Goal: Task Accomplishment & Management: Manage account settings

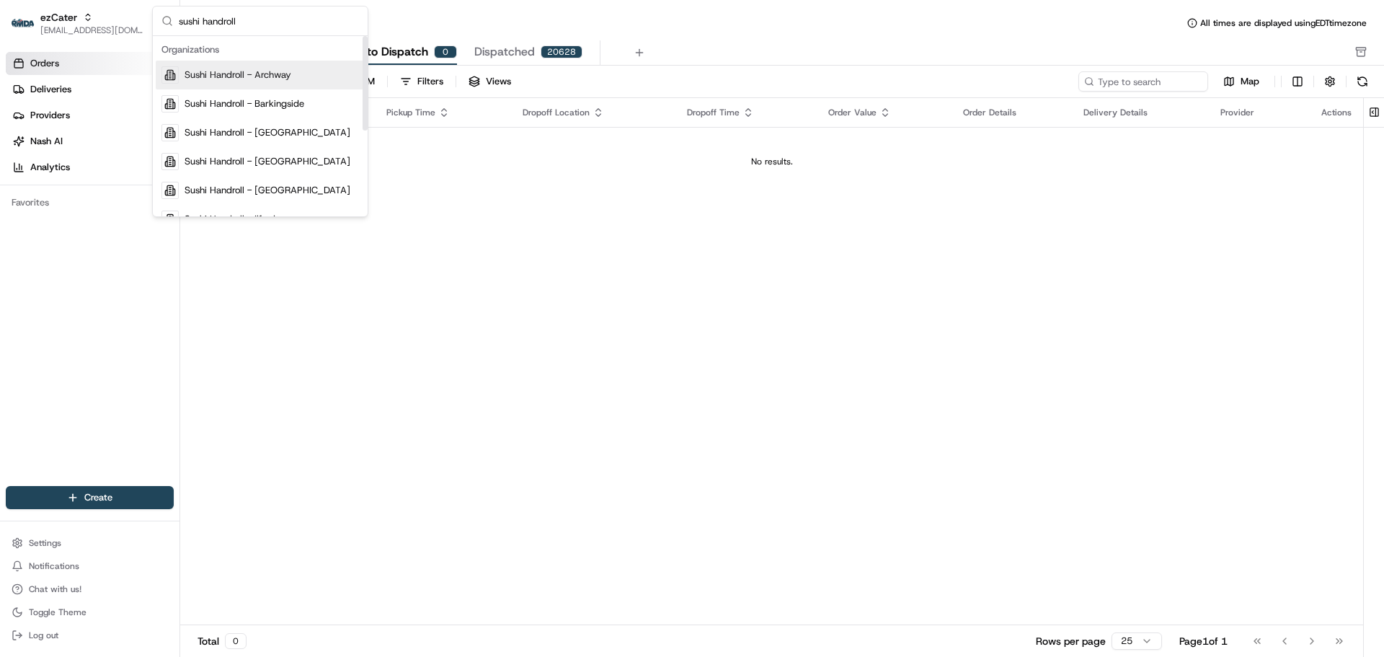
type input "sushi handroll"
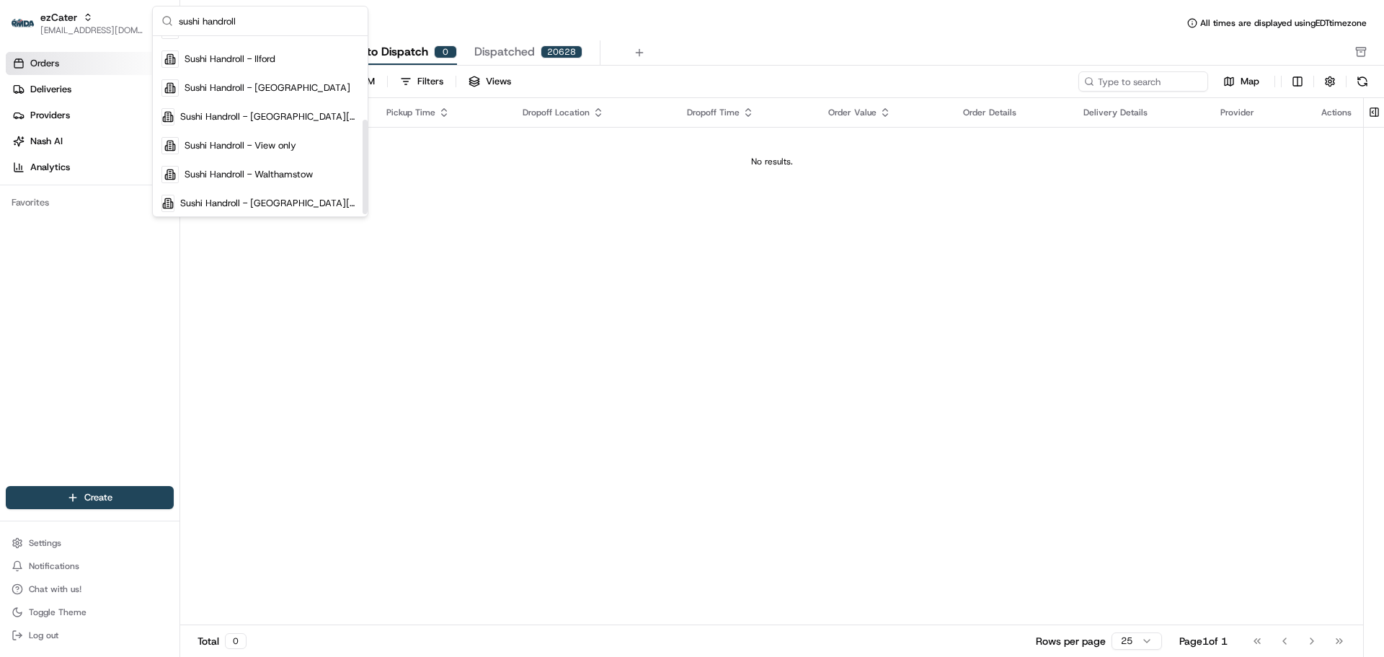
scroll to position [164, 0]
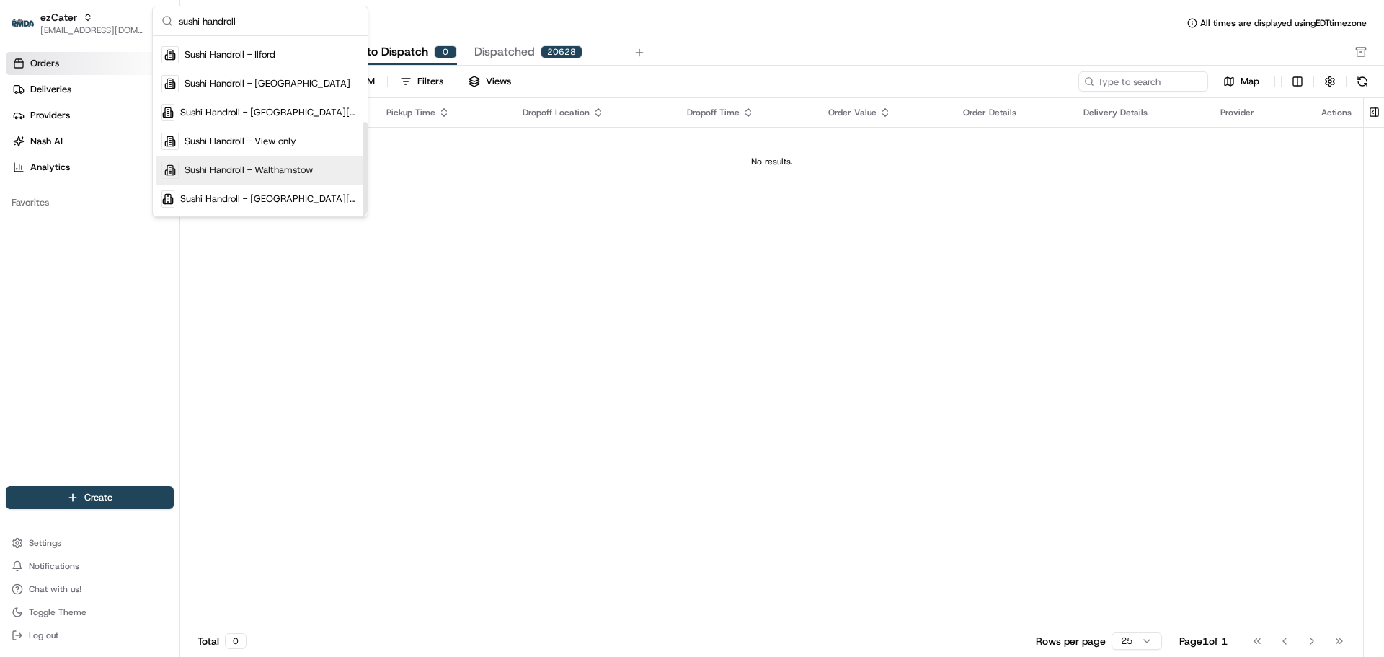
click at [279, 156] on div "Sushi Handroll - Walthamstow" at bounding box center [260, 170] width 209 height 29
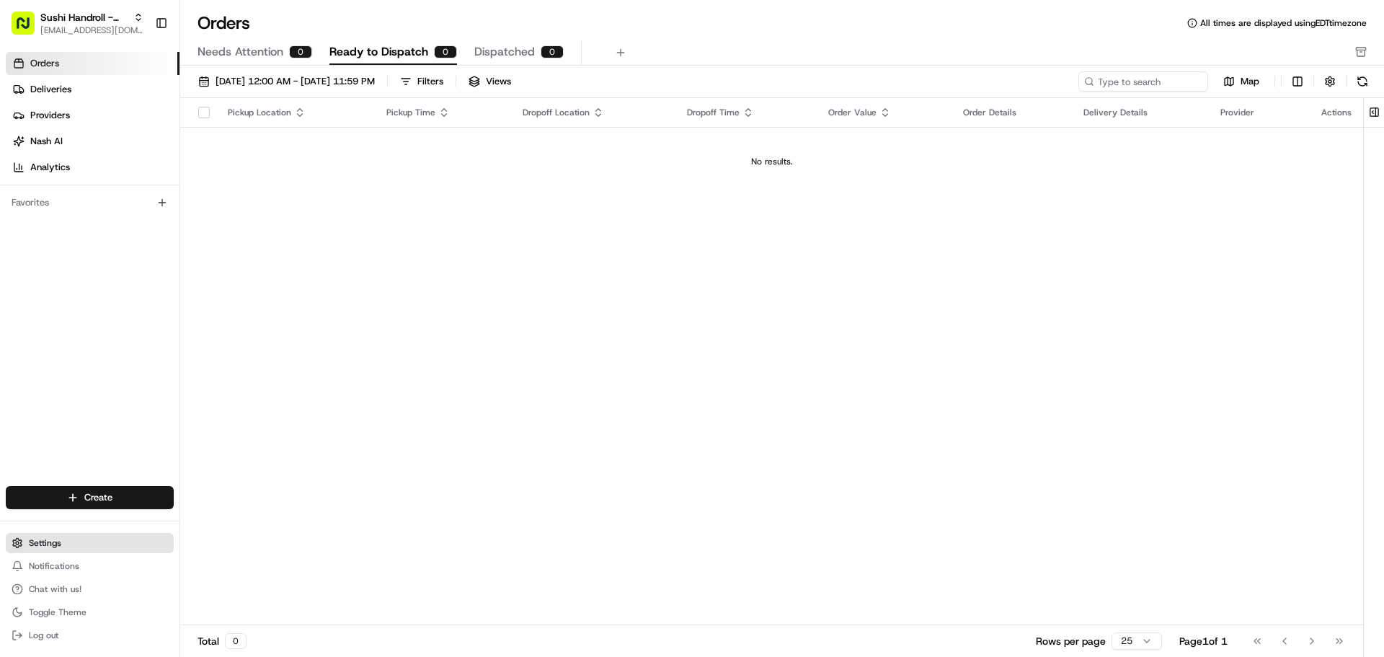
click at [45, 541] on span "Settings" at bounding box center [45, 543] width 32 height 12
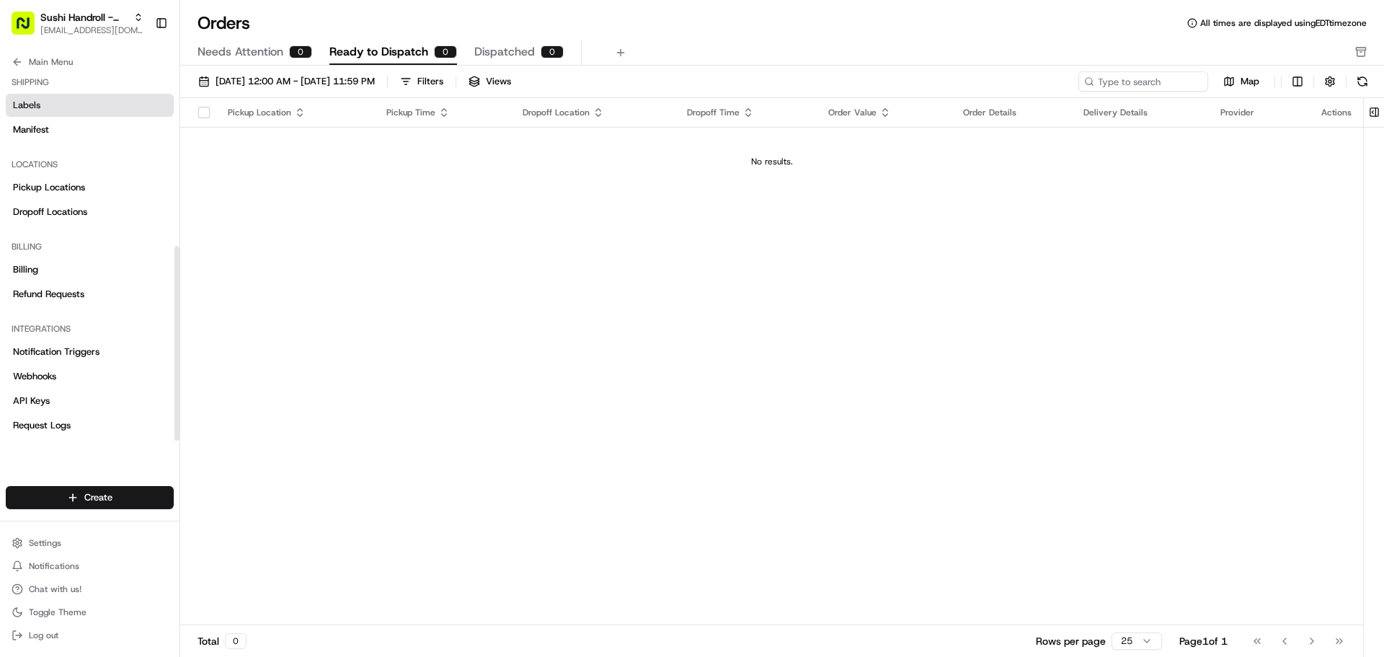
scroll to position [329, 0]
click at [61, 251] on div "Billing" at bounding box center [90, 244] width 168 height 23
click at [54, 269] on link "Billing" at bounding box center [90, 267] width 168 height 23
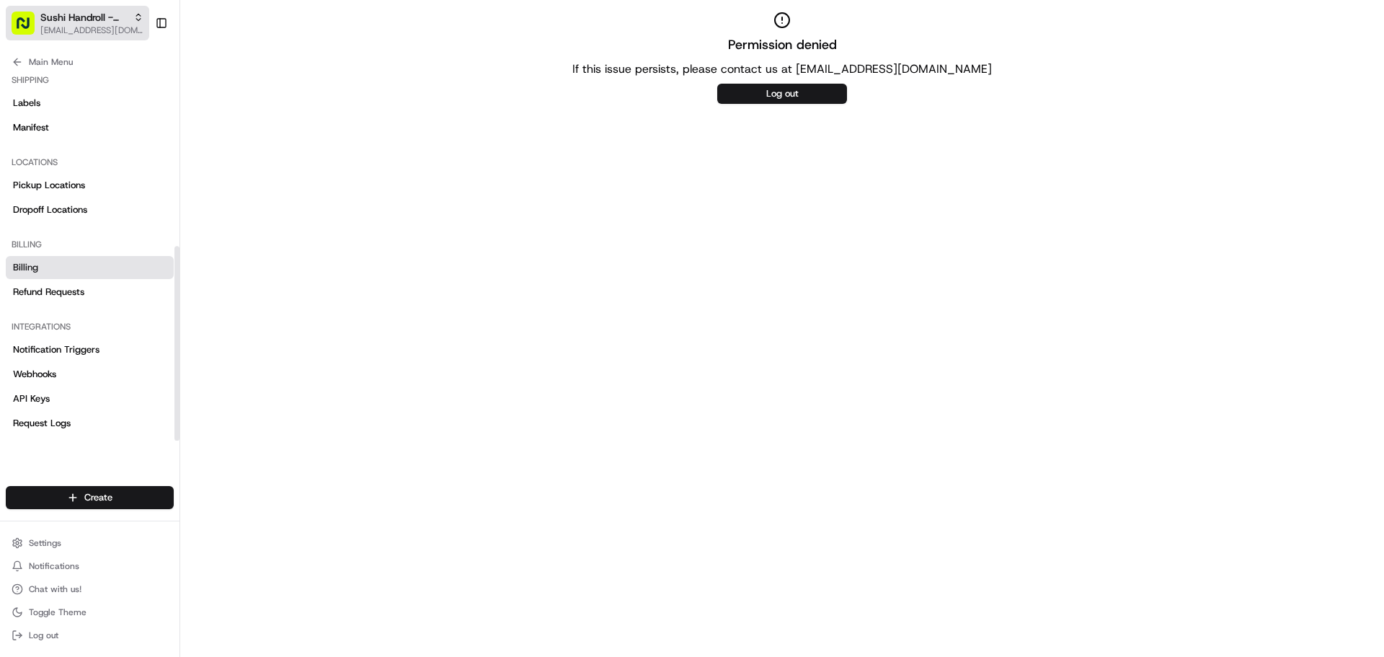
click at [49, 15] on span "Sushi Handroll - Walthamstow" at bounding box center [83, 17] width 87 height 14
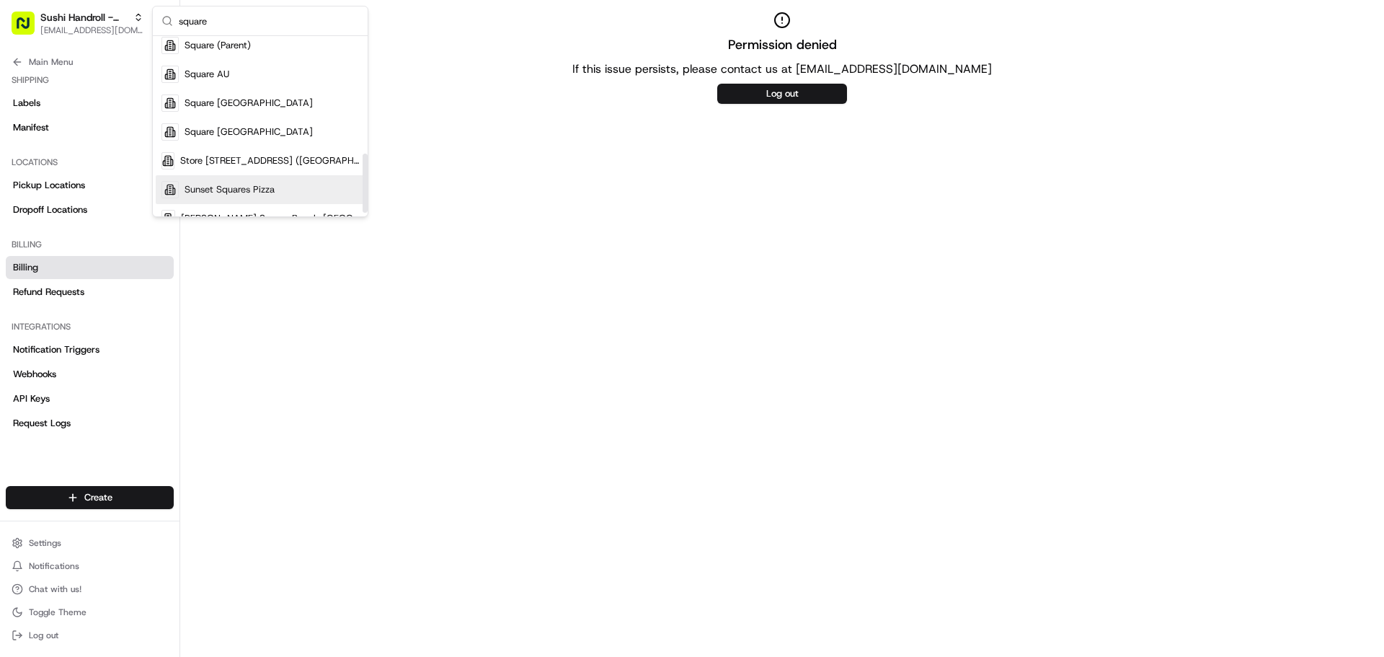
scroll to position [222, 0]
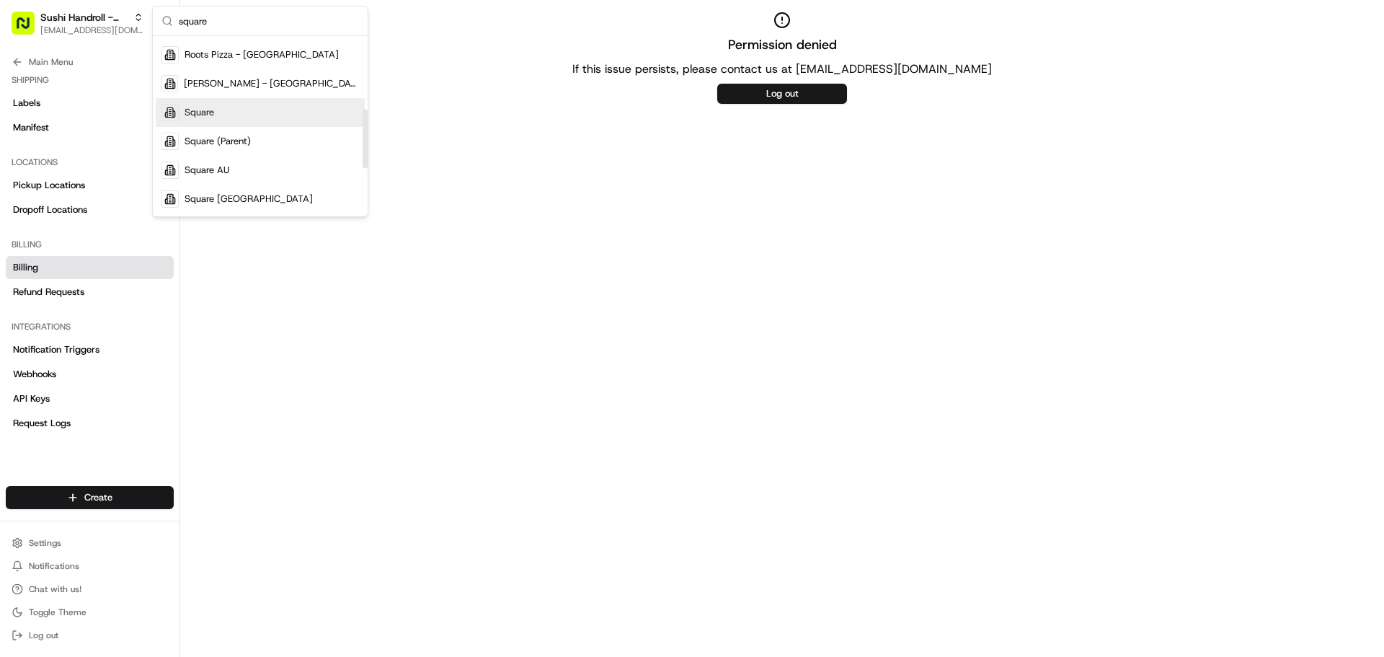
type input "square"
click at [223, 113] on div "Square" at bounding box center [260, 112] width 209 height 29
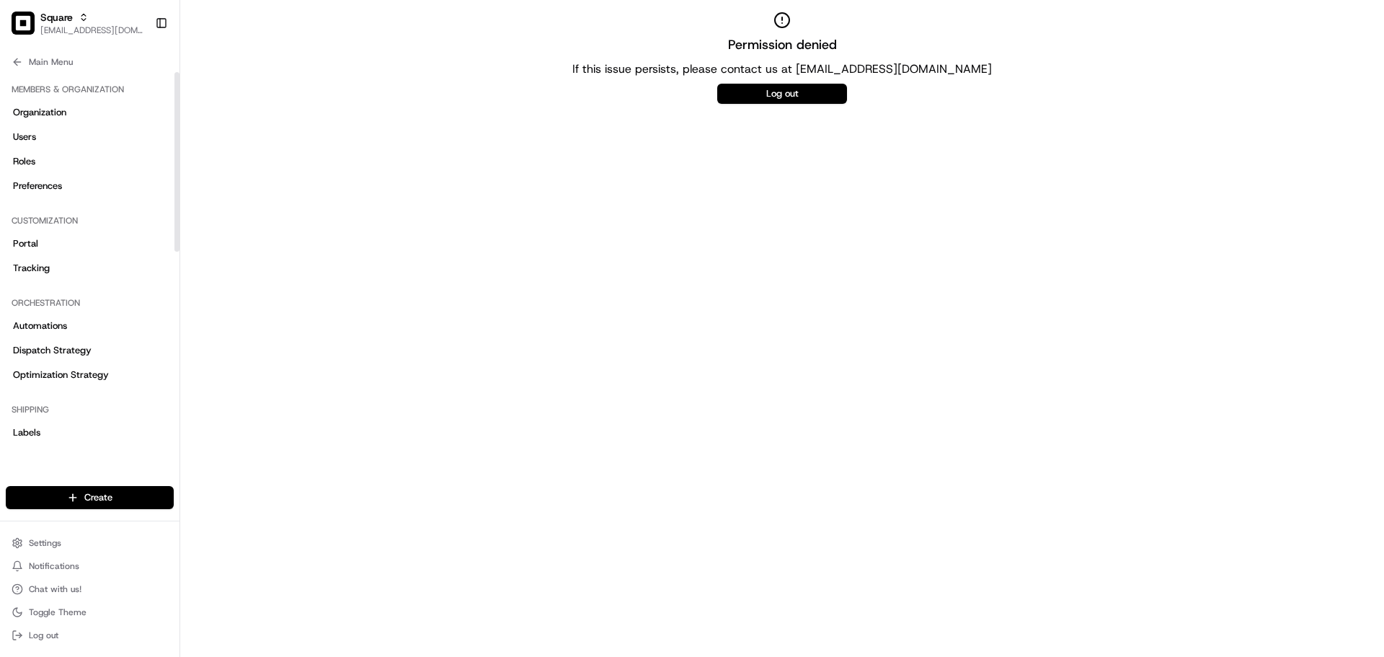
click at [60, 3] on div "Square blacdao@nashhelp.com Toggle Sidebar" at bounding box center [89, 23] width 179 height 46
click at [62, 18] on span "Square" at bounding box center [56, 17] width 32 height 14
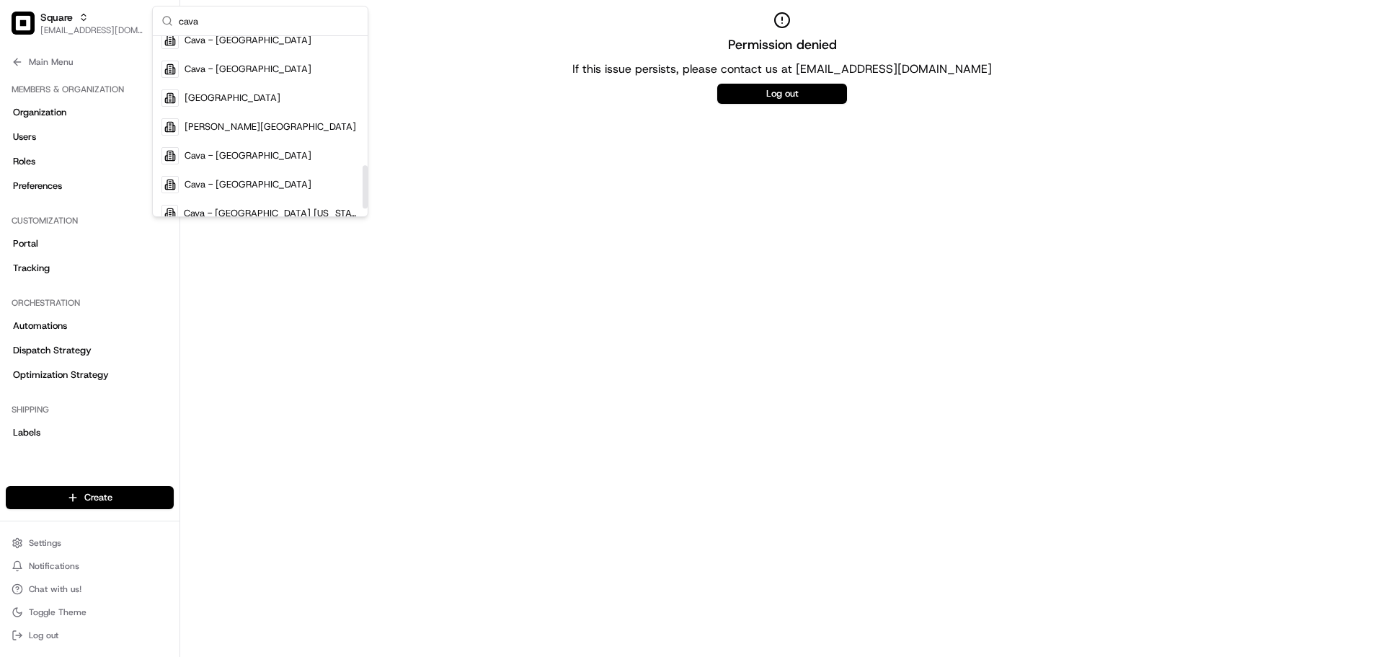
scroll to position [568, 0]
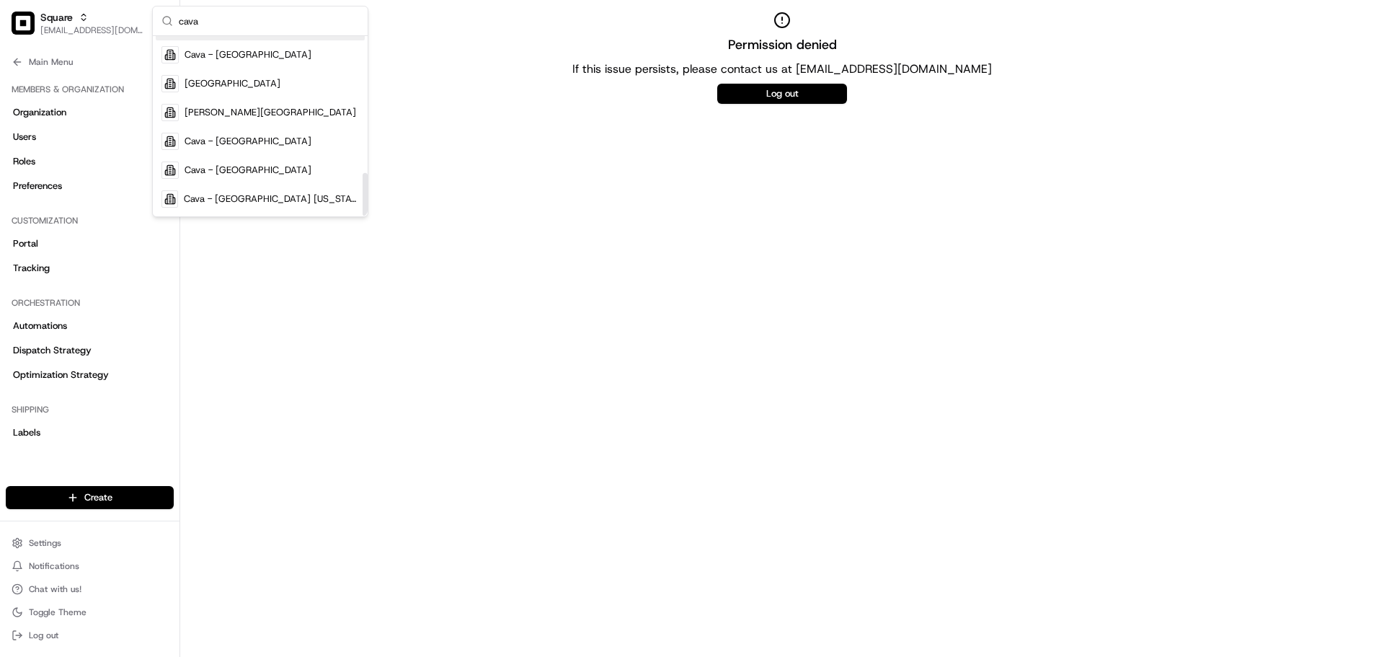
click at [264, 28] on input "cava" at bounding box center [269, 20] width 180 height 29
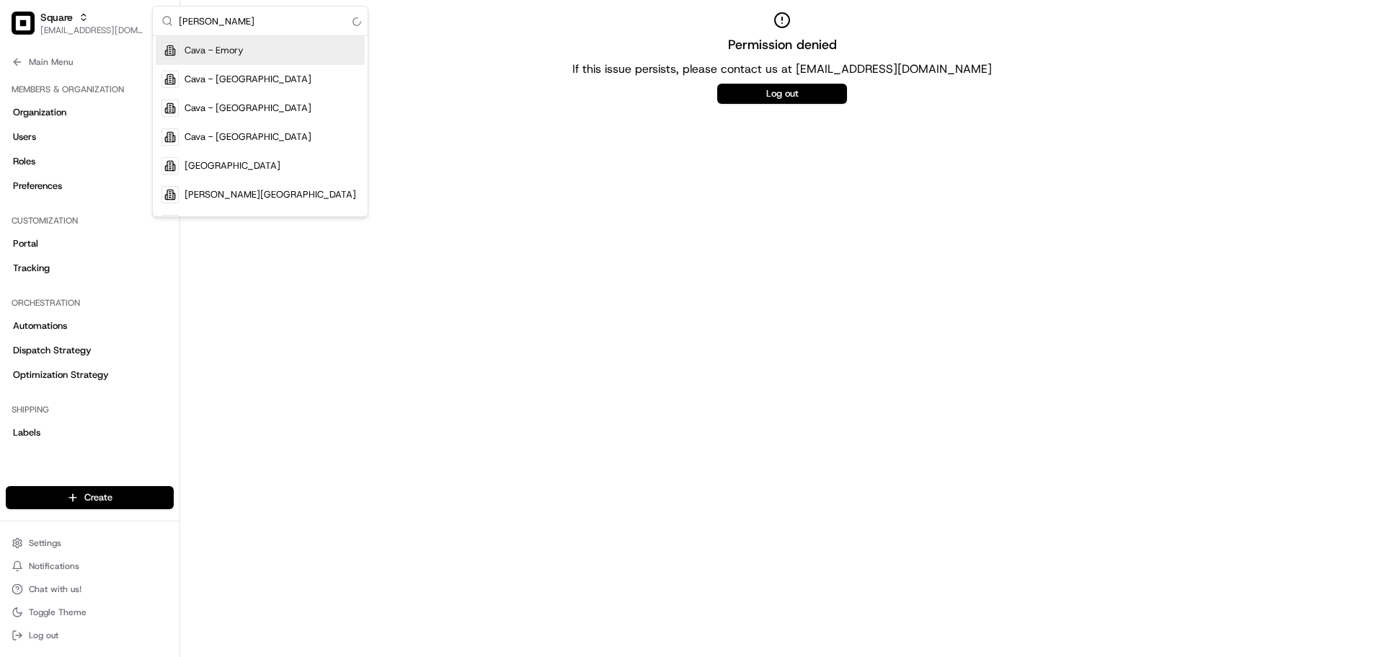
scroll to position [0, 0]
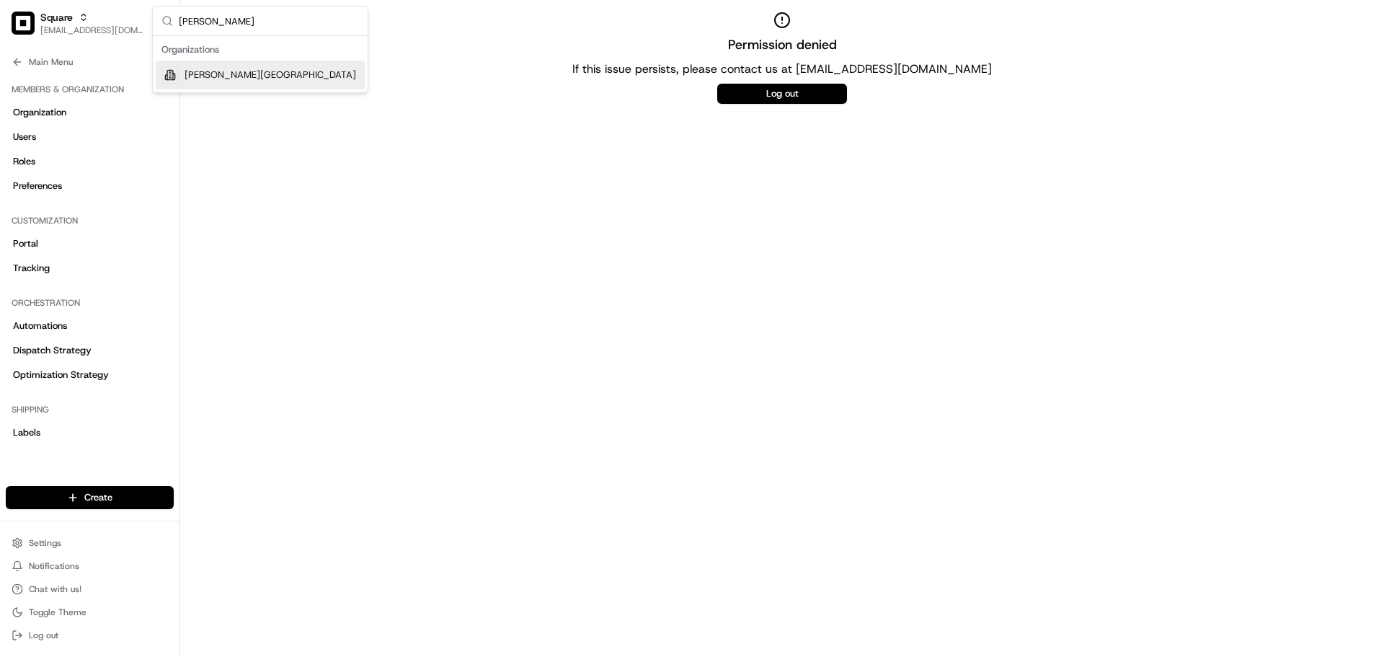
type input "snider"
click at [273, 71] on div "Cava - Snider Plaza" at bounding box center [260, 75] width 209 height 29
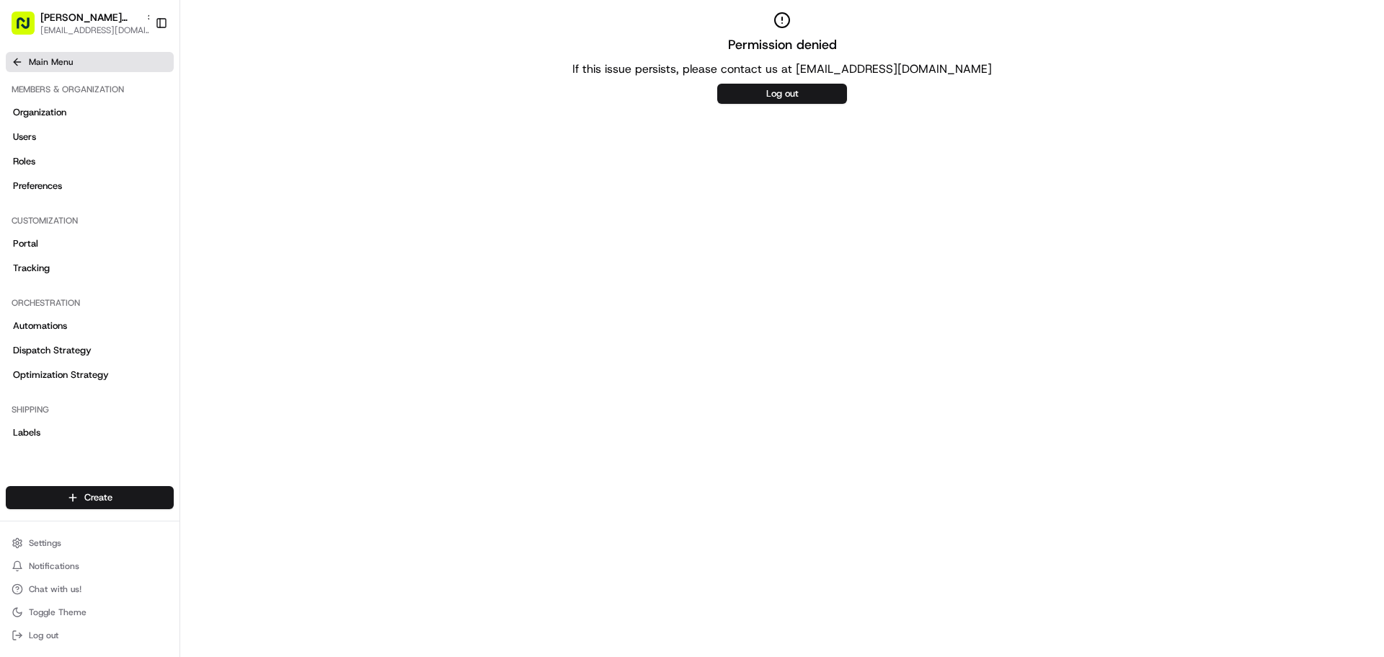
click at [66, 66] on span "Main Menu" at bounding box center [51, 62] width 44 height 12
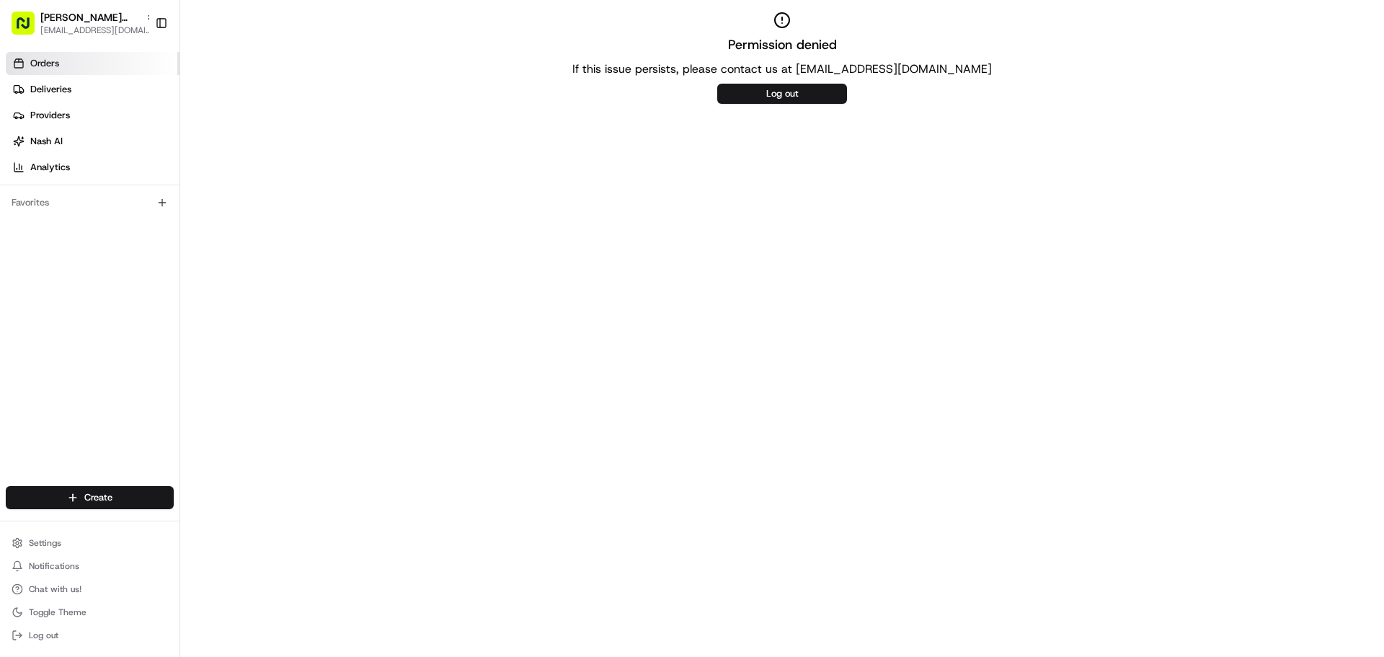
click at [95, 68] on link "Orders" at bounding box center [93, 63] width 174 height 23
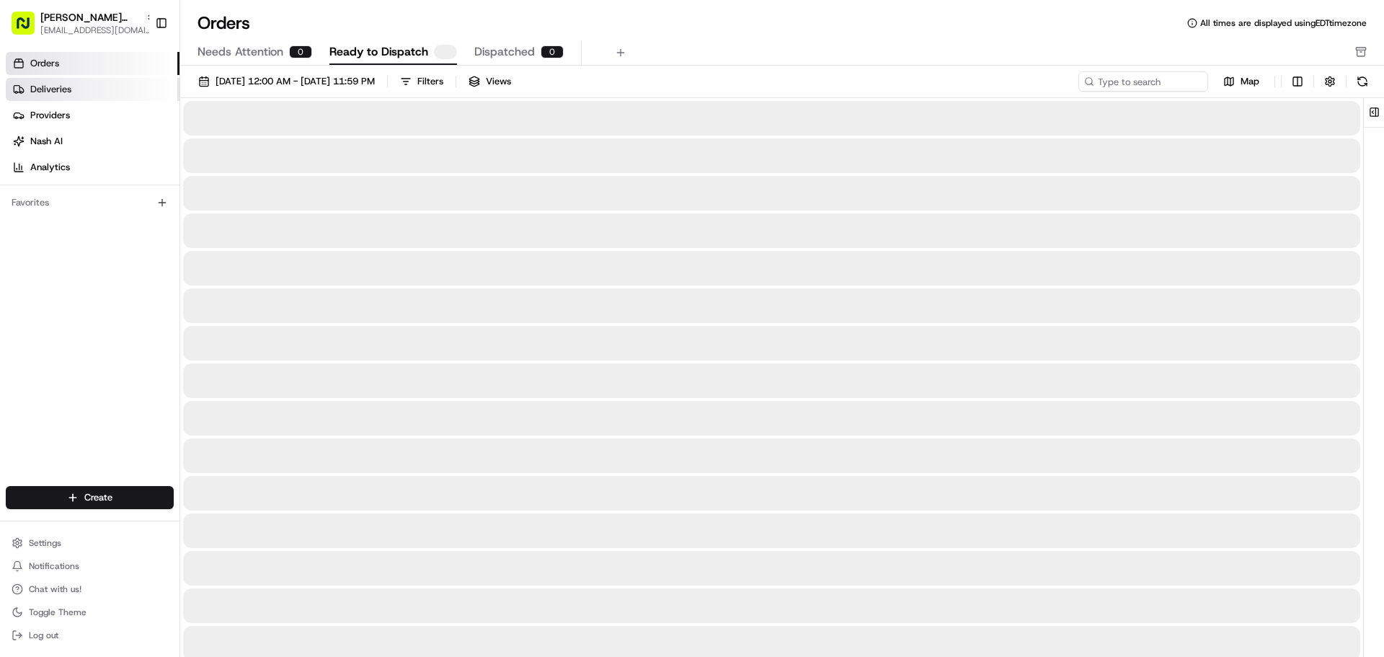
click at [91, 89] on link "Deliveries" at bounding box center [93, 89] width 174 height 23
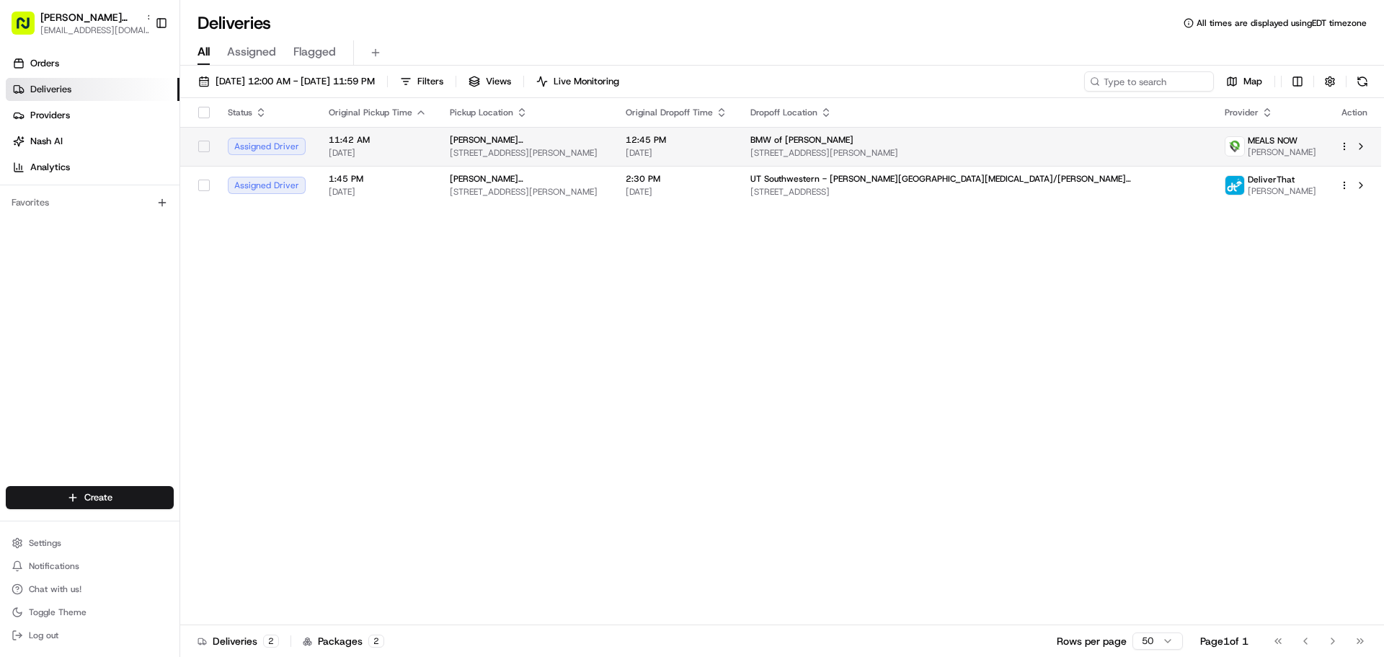
click at [614, 156] on td "Cava - Snider Plaza 6800 Snider Plaza, Dallas, TX 75205, USA" at bounding box center [526, 146] width 176 height 39
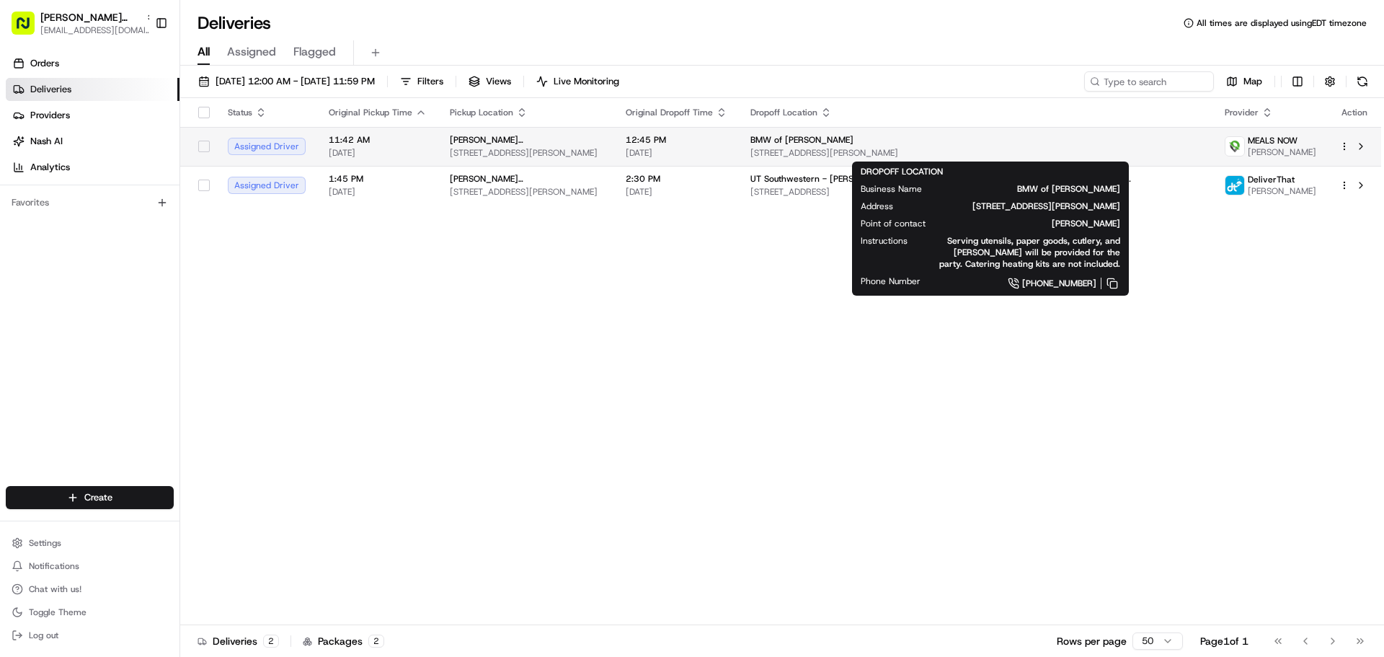
click at [856, 156] on span "2601 N Central Expy, McKinney, TX 75071, USA" at bounding box center [975, 153] width 451 height 12
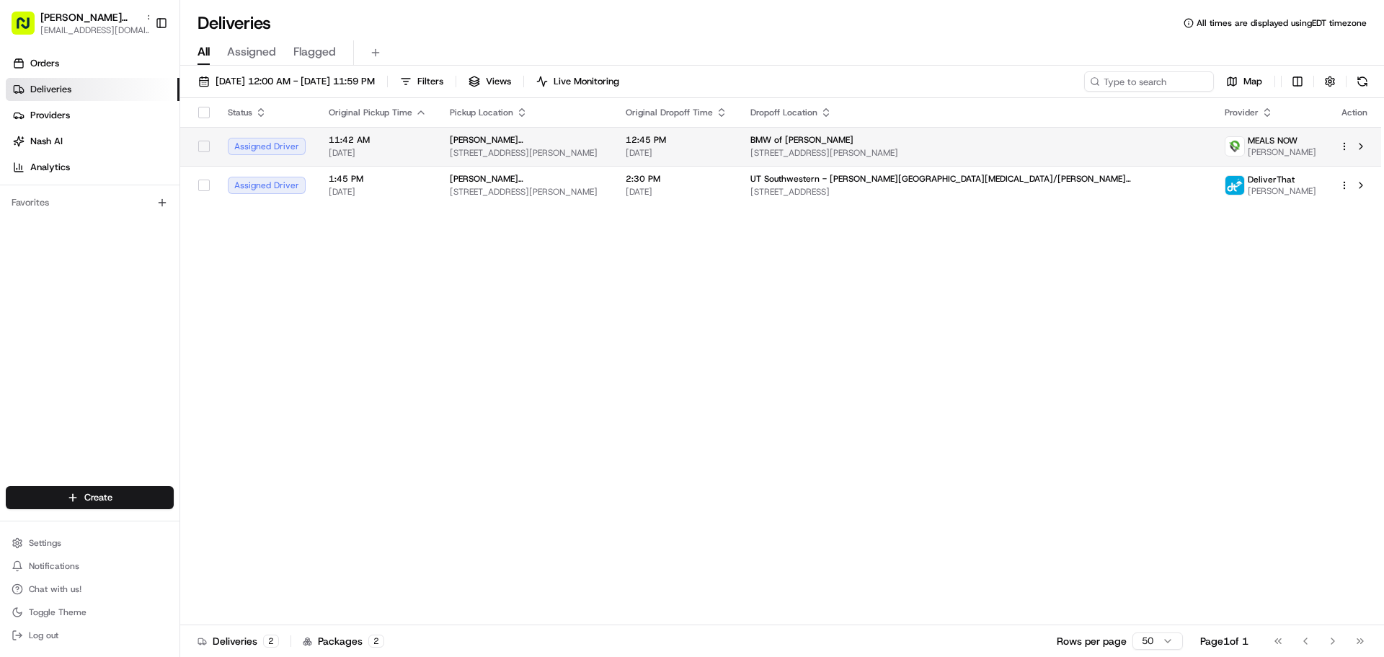
click at [838, 146] on div "BMW of McKinney 2601 N Central Expy, McKinney, TX 75071, USA" at bounding box center [975, 146] width 451 height 25
click at [845, 141] on span "BMW of McKinney" at bounding box center [801, 140] width 103 height 12
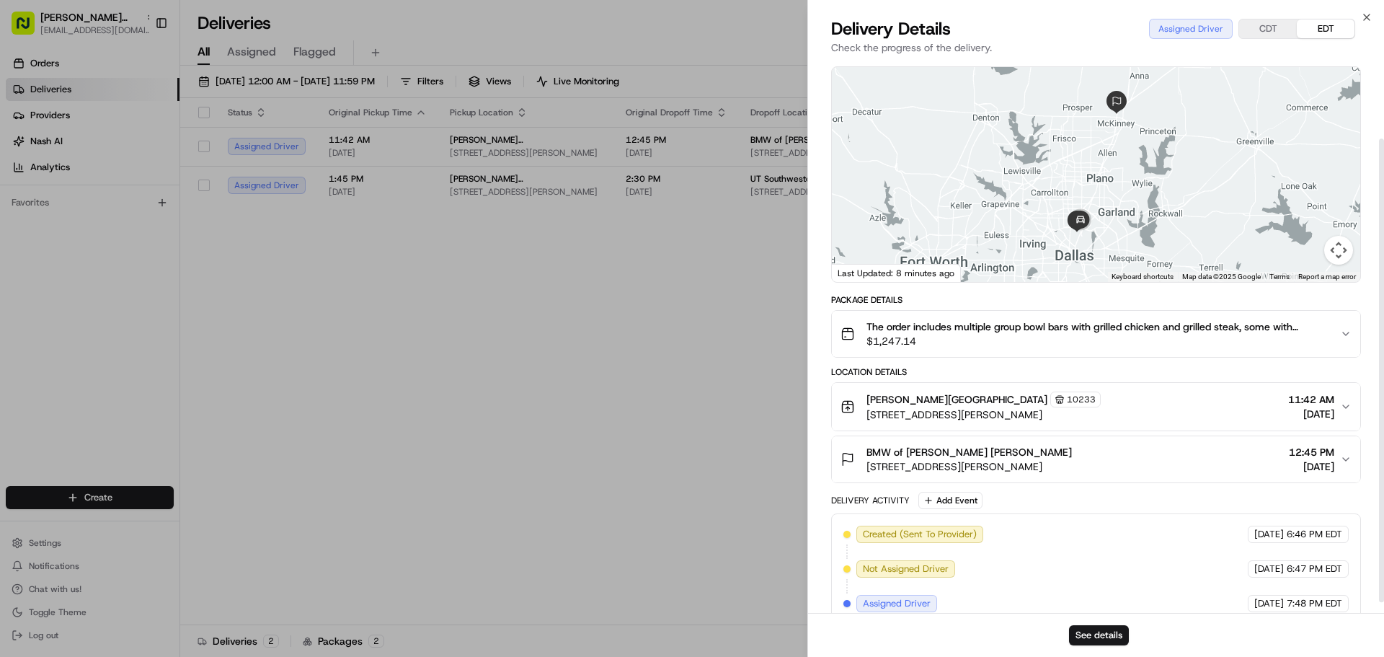
scroll to position [105, 0]
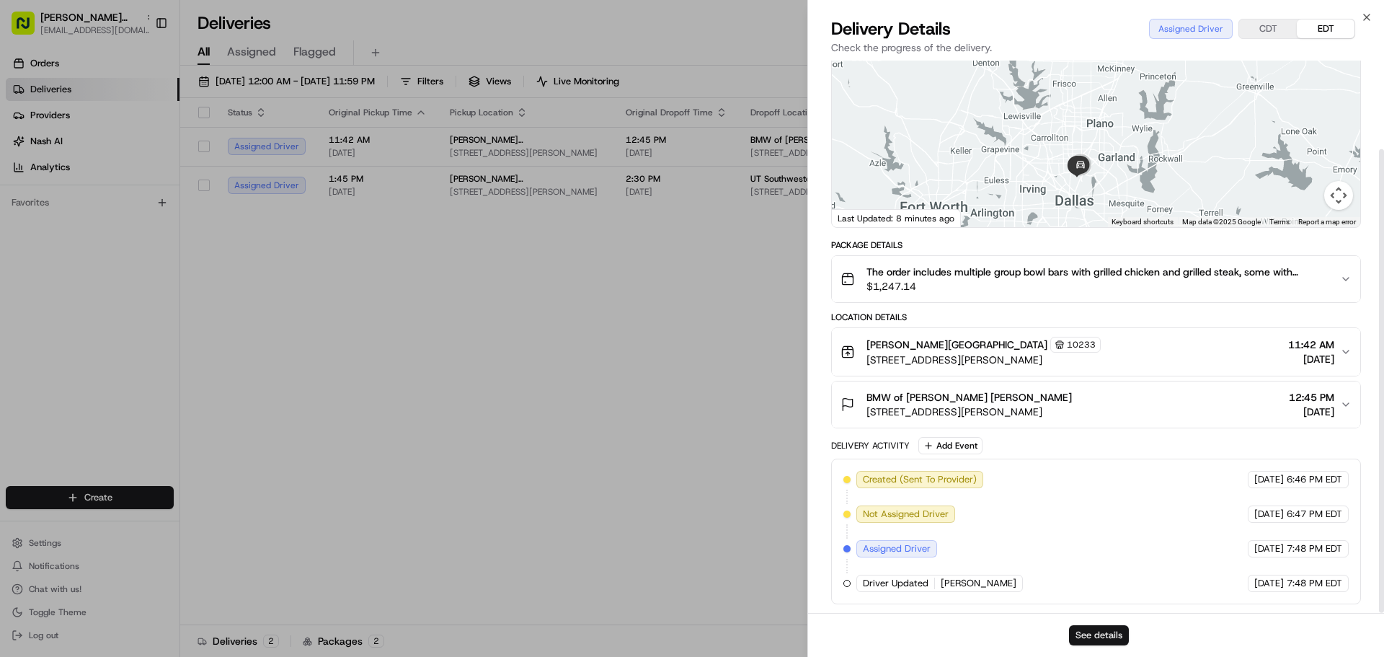
click at [1093, 636] on button "See details" at bounding box center [1099, 635] width 60 height 20
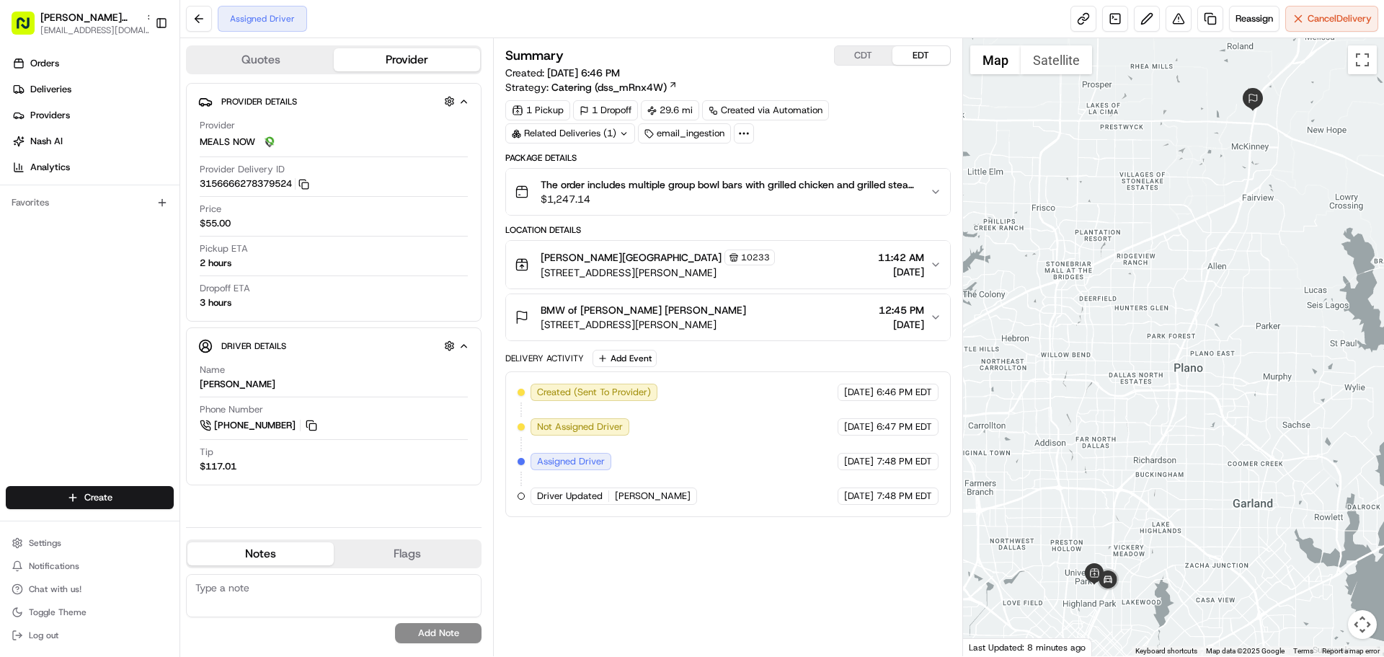
click at [608, 306] on span "BMW of McKinney DESTINEE LEWIS" at bounding box center [643, 310] width 205 height 14
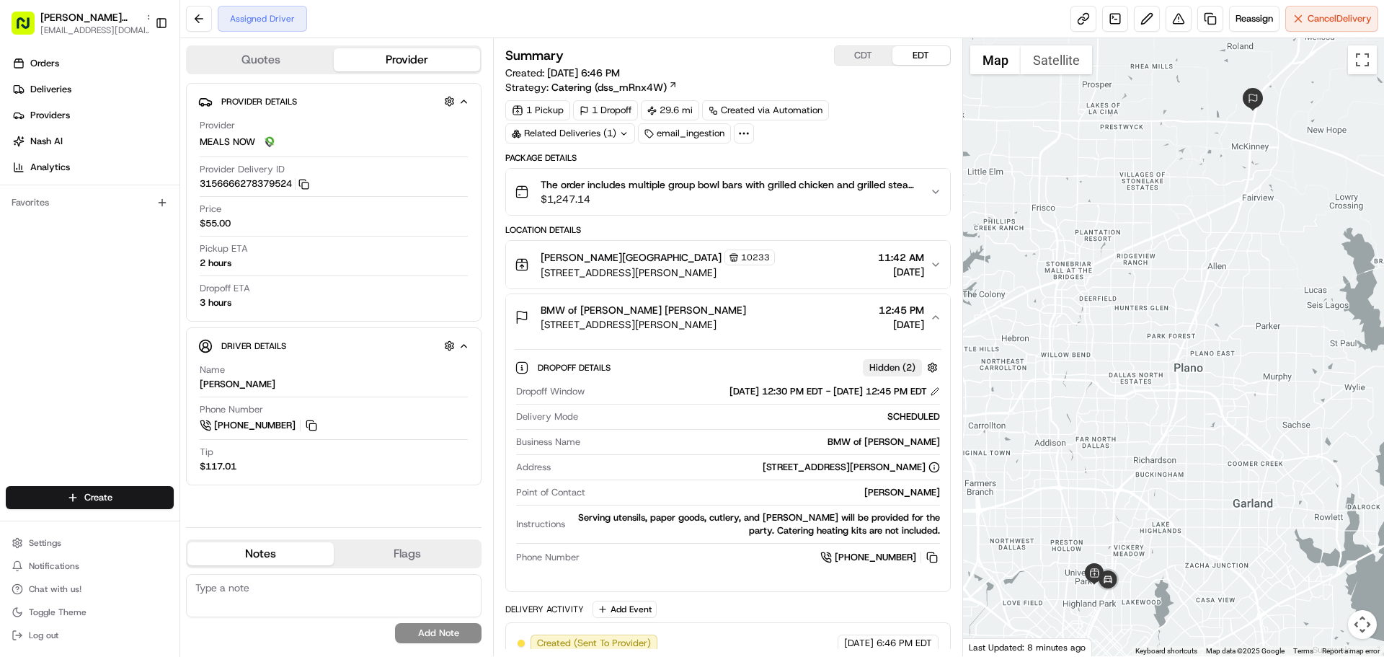
click at [608, 306] on span "BMW of McKinney DESTINEE LEWIS" at bounding box center [643, 310] width 205 height 14
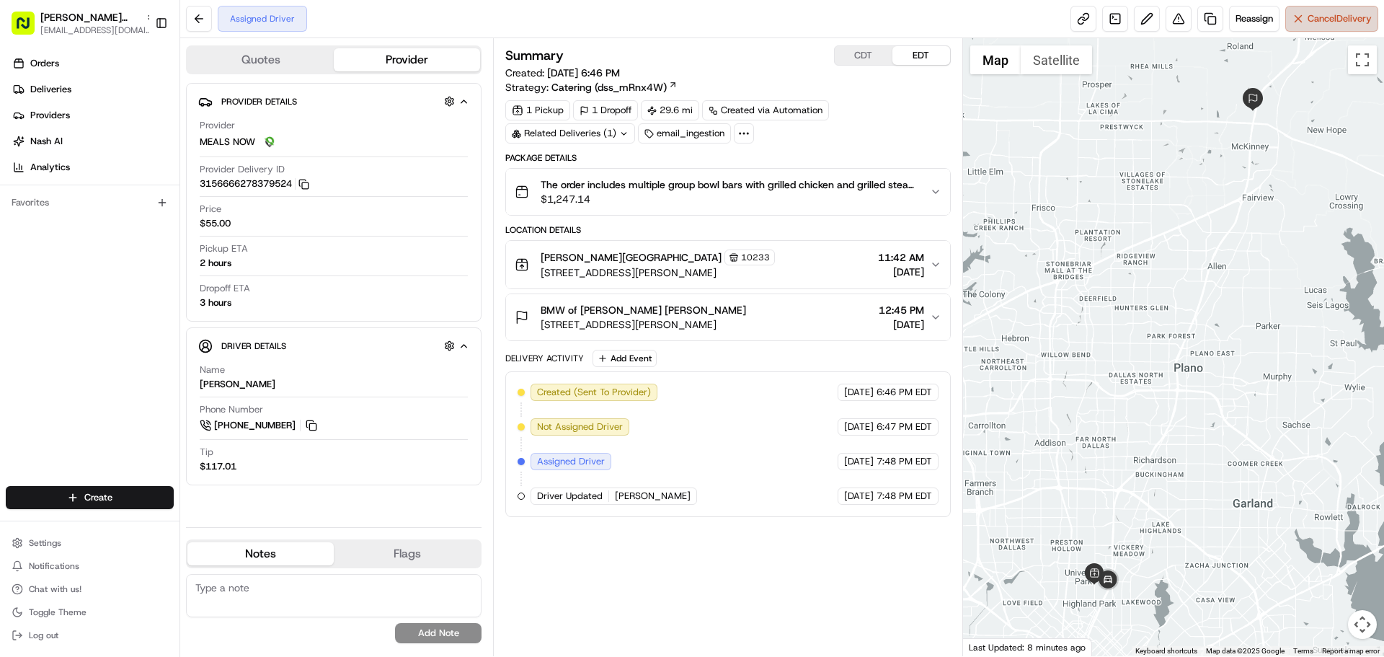
click at [1311, 23] on span "Cancel Delivery" at bounding box center [1339, 18] width 64 height 13
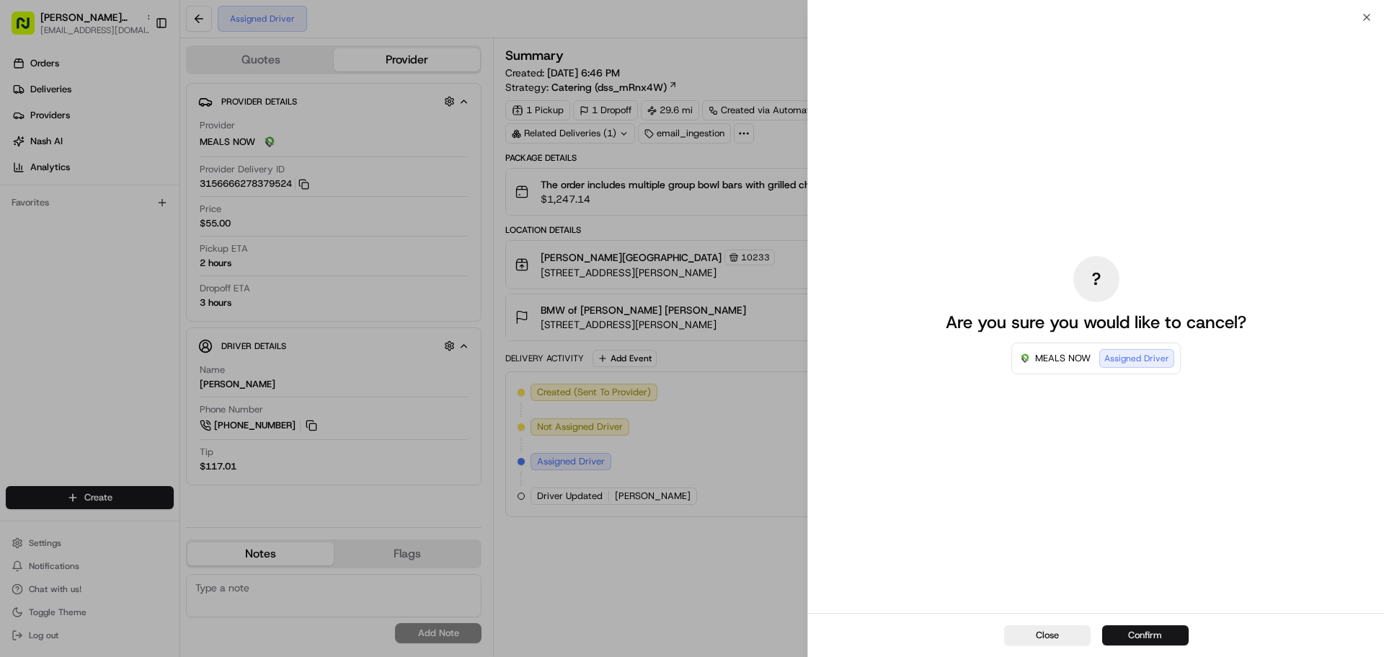
click at [1158, 639] on button "Confirm" at bounding box center [1145, 635] width 86 height 20
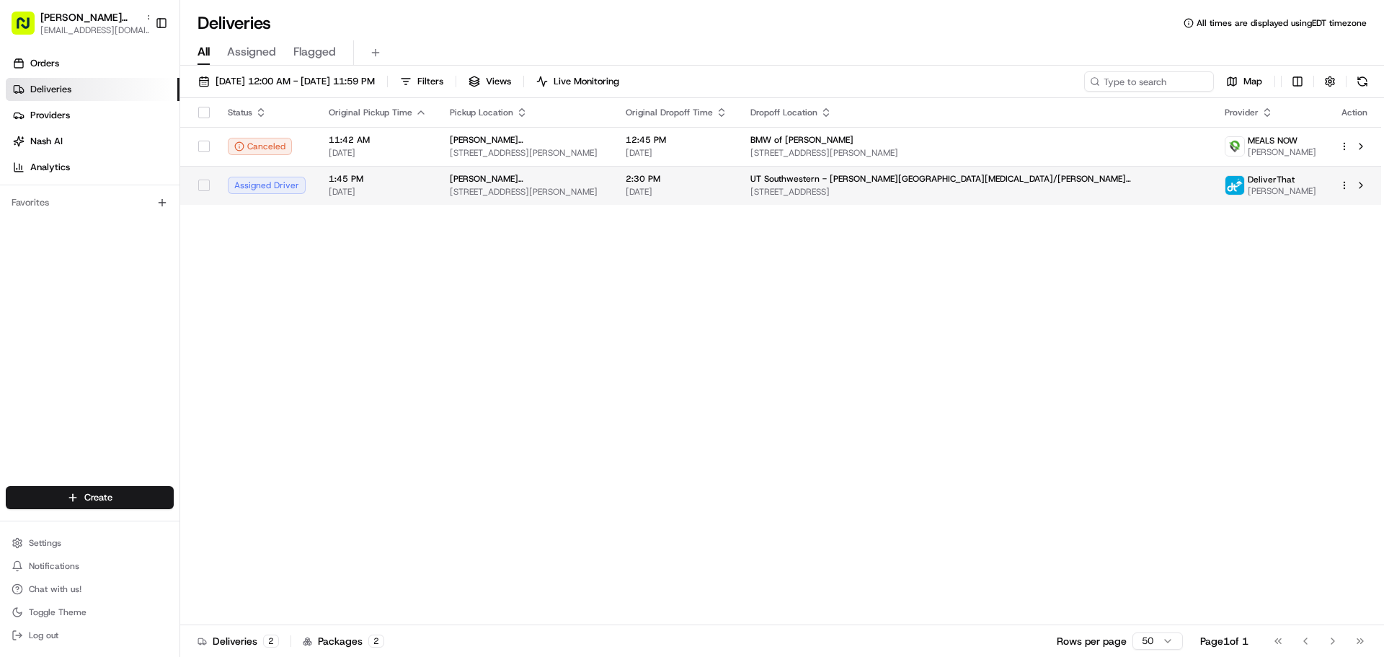
click at [678, 193] on td "2:30 PM [DATE]" at bounding box center [676, 185] width 125 height 39
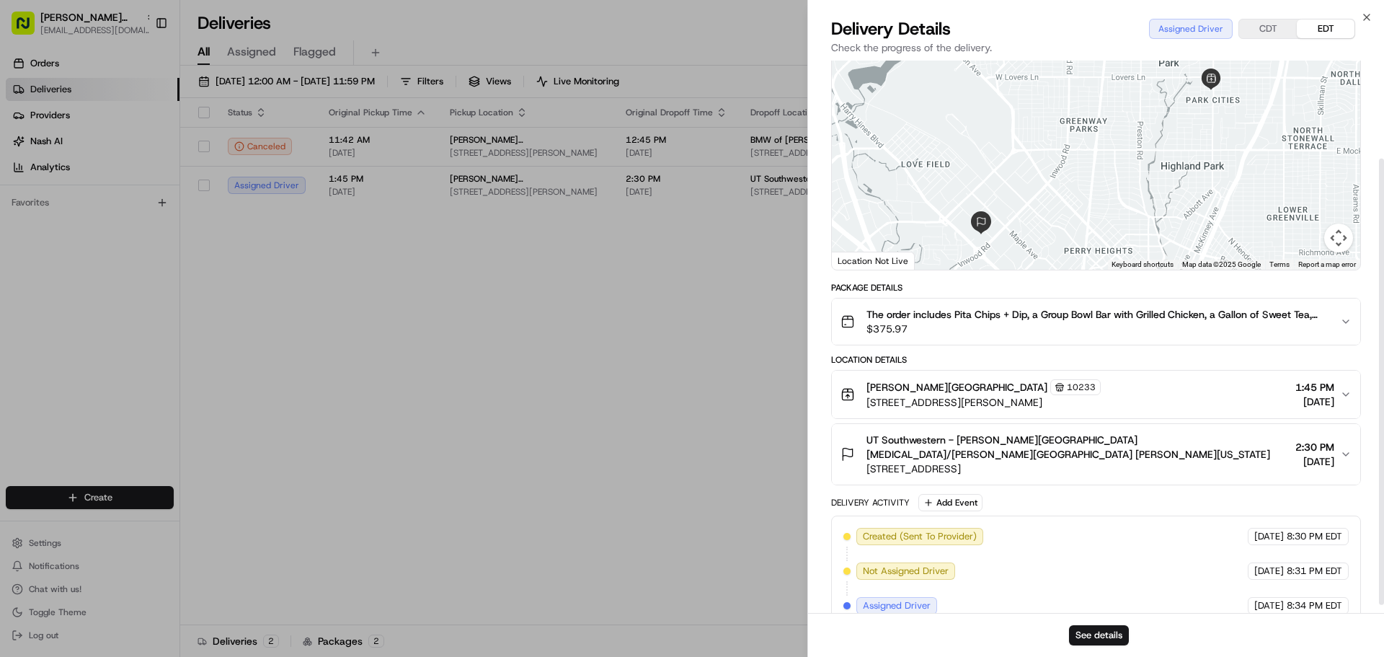
scroll to position [131, 0]
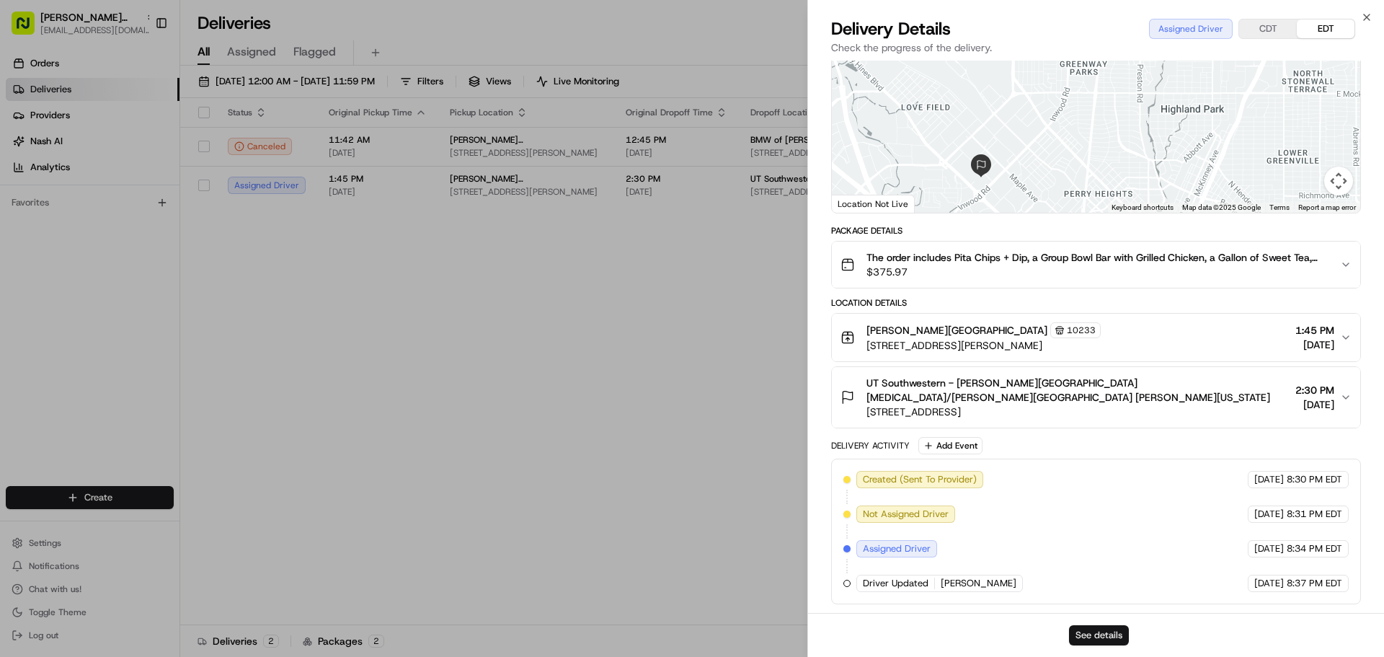
click at [1099, 632] on button "See details" at bounding box center [1099, 635] width 60 height 20
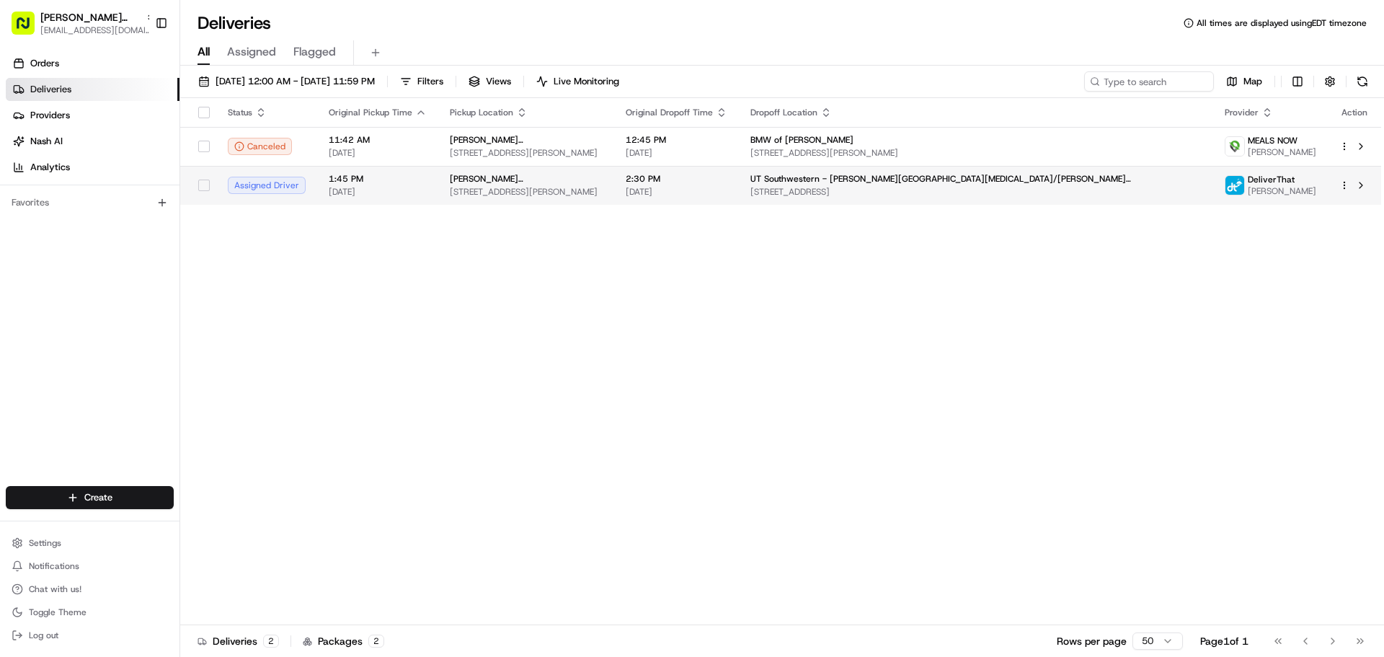
click at [603, 190] on span "6800 Snider Plaza, Dallas, TX 75205, USA" at bounding box center [526, 192] width 153 height 12
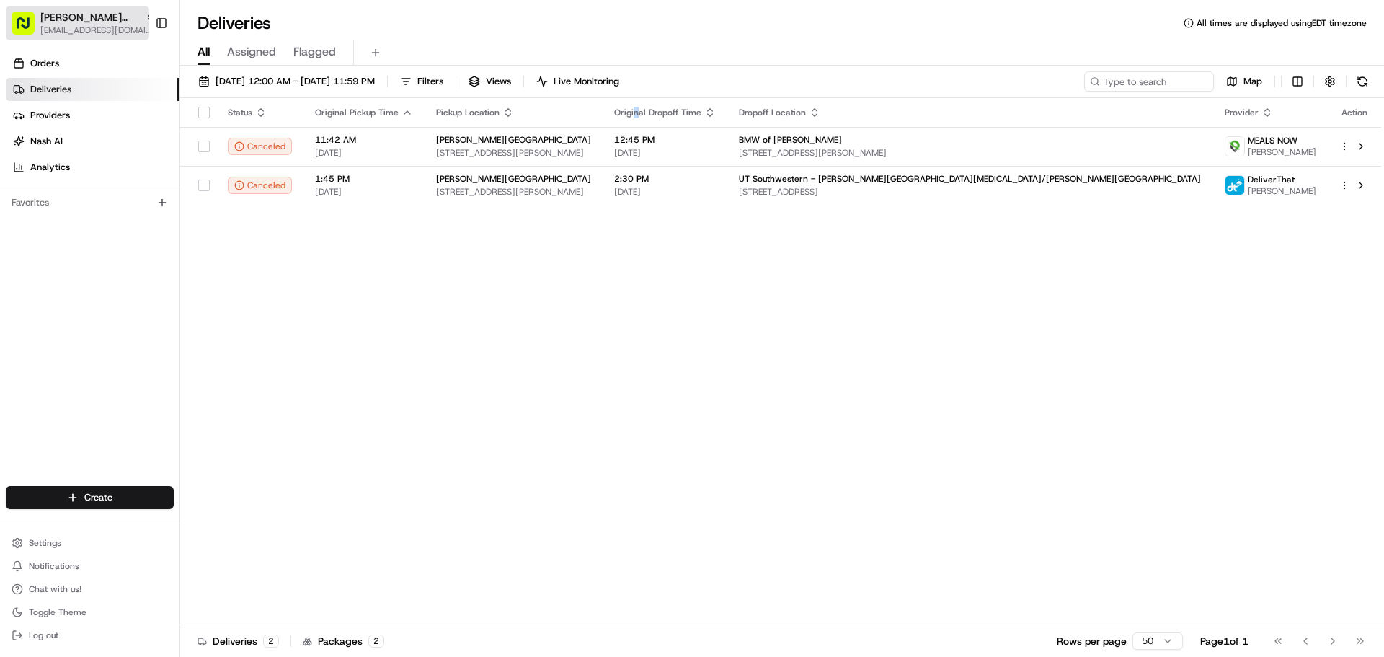
click at [120, 27] on span "[EMAIL_ADDRESS][DOMAIN_NAME]" at bounding box center [97, 31] width 115 height 12
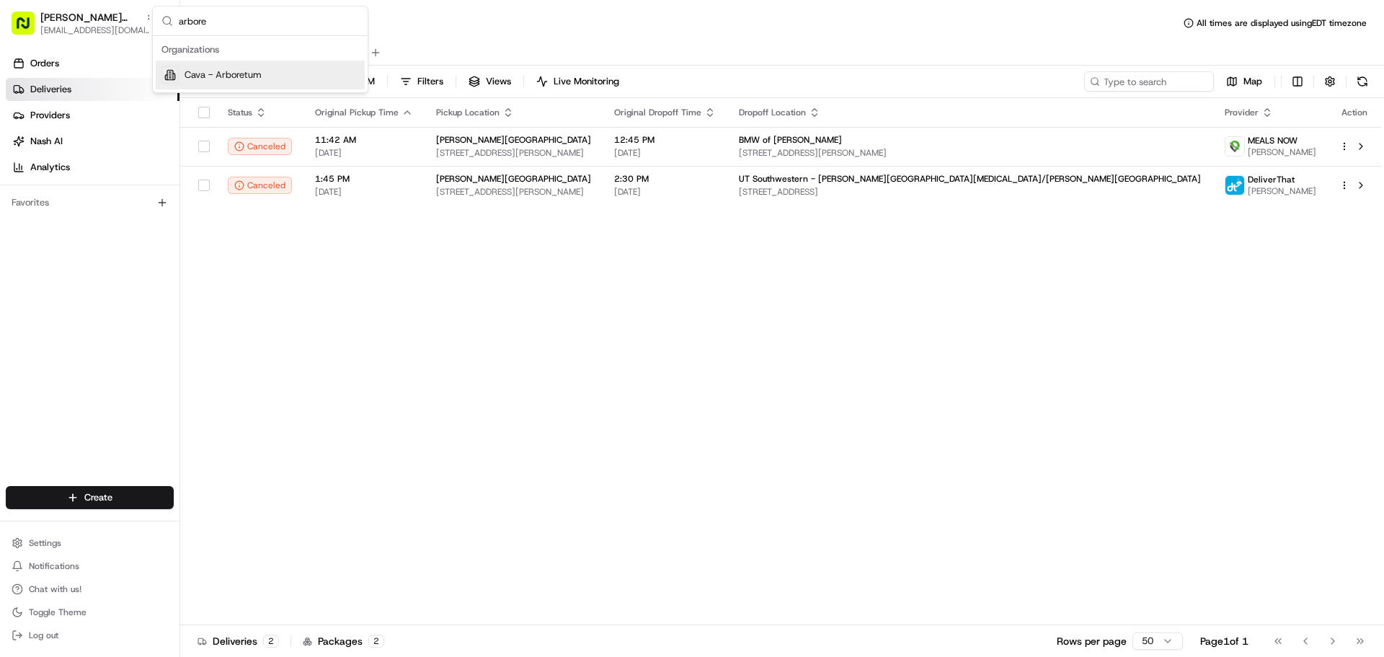
type input "arbore"
click at [189, 72] on span "Cava - Arboretum" at bounding box center [223, 74] width 77 height 13
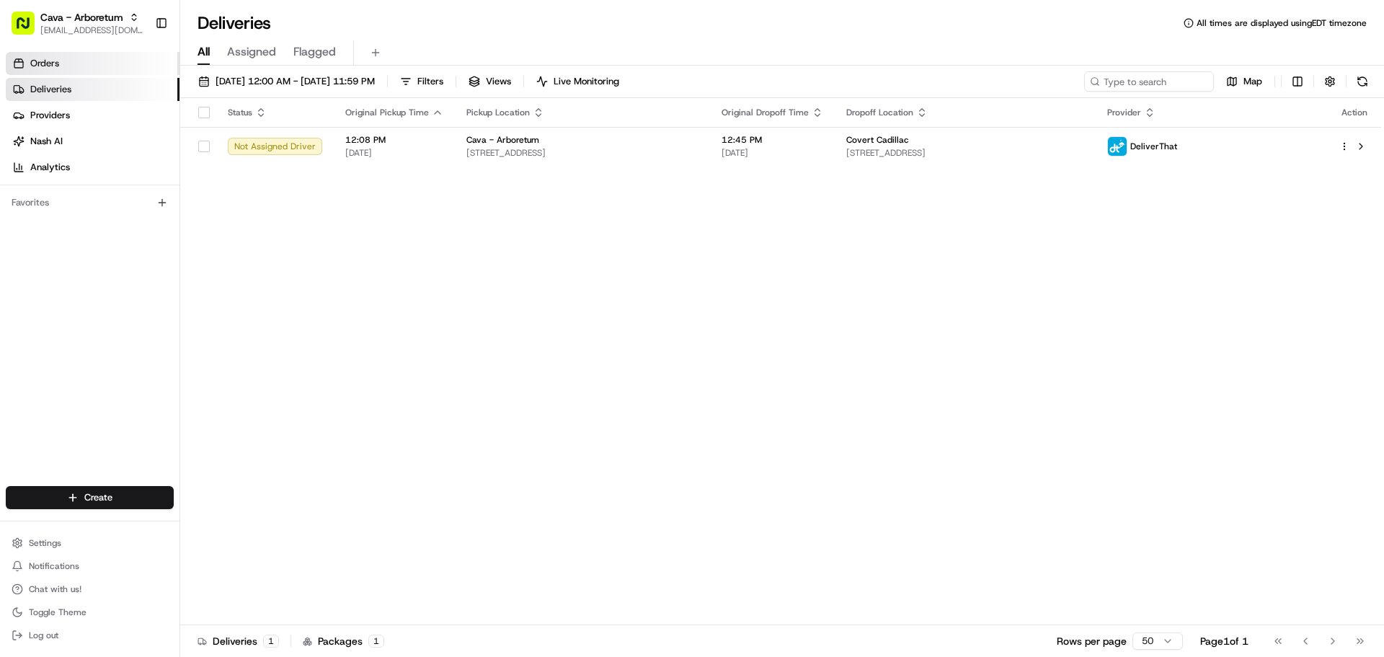
click at [91, 70] on link "Orders" at bounding box center [93, 63] width 174 height 23
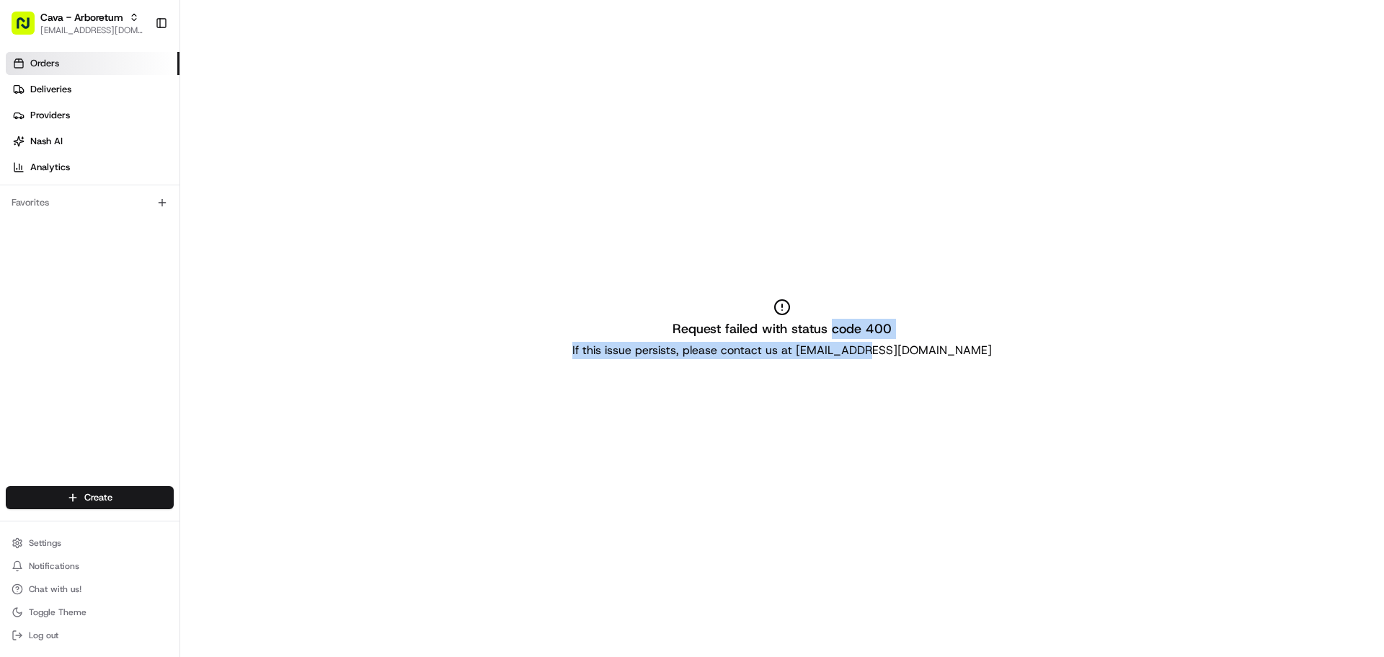
drag, startPoint x: 833, startPoint y: 326, endPoint x: 905, endPoint y: 329, distance: 71.4
click at [905, 329] on div "Request failed with status code 400 If this issue persists, please contact us a…" at bounding box center [782, 328] width 1204 height 657
copy div "code 400 If this issue persists, please contact us at support@usen"
drag, startPoint x: 794, startPoint y: 325, endPoint x: 904, endPoint y: 325, distance: 110.3
click at [904, 325] on div "Request failed with status code 400 If this issue persists, please contact us a…" at bounding box center [782, 328] width 1204 height 657
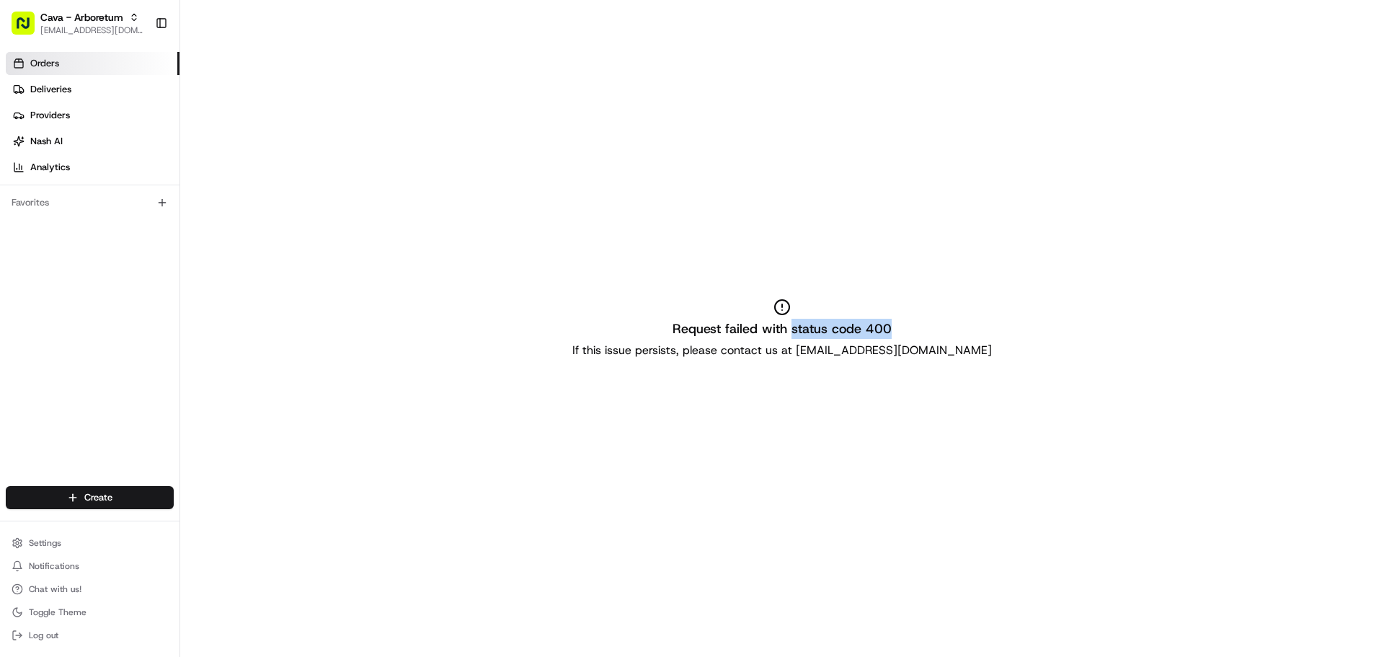
copy h2 "status code 400"
click at [109, 26] on span "[EMAIL_ADDRESS][DOMAIN_NAME]" at bounding box center [91, 31] width 103 height 12
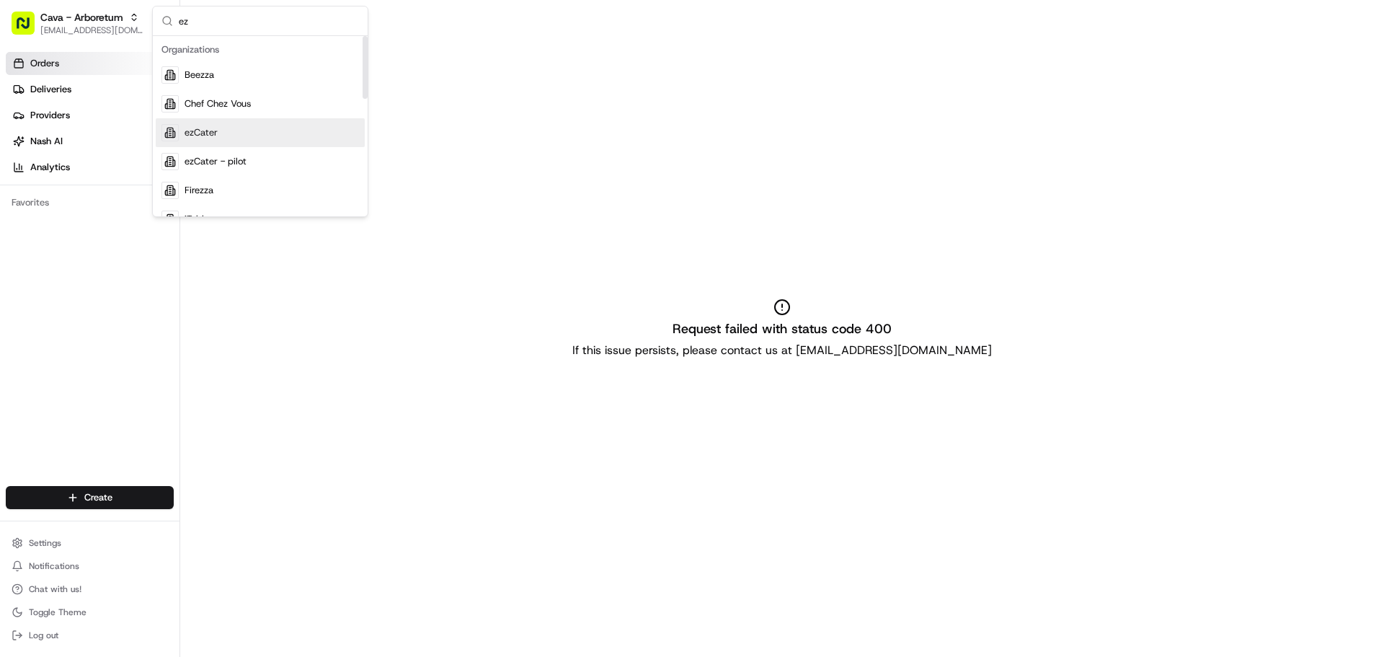
type input "ez"
click at [254, 130] on div "ezCater" at bounding box center [260, 132] width 209 height 29
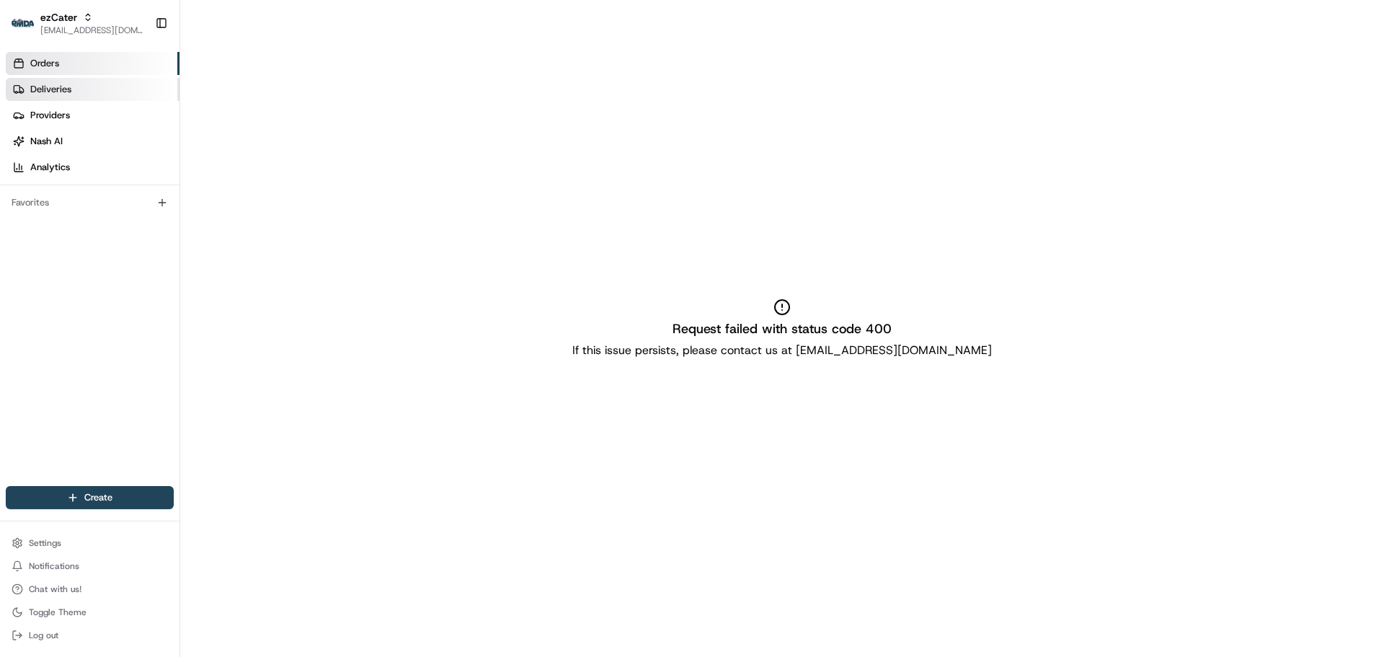
click at [105, 81] on link "Deliveries" at bounding box center [93, 89] width 174 height 23
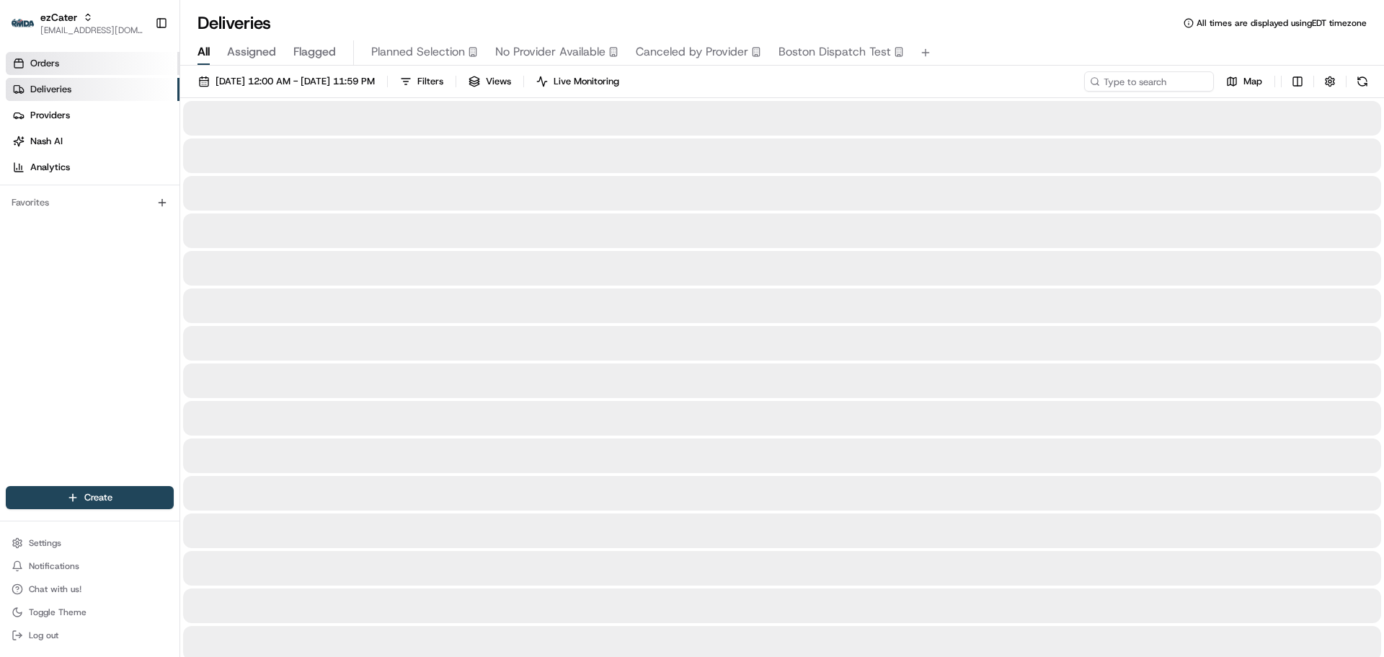
click at [80, 60] on link "Orders" at bounding box center [93, 63] width 174 height 23
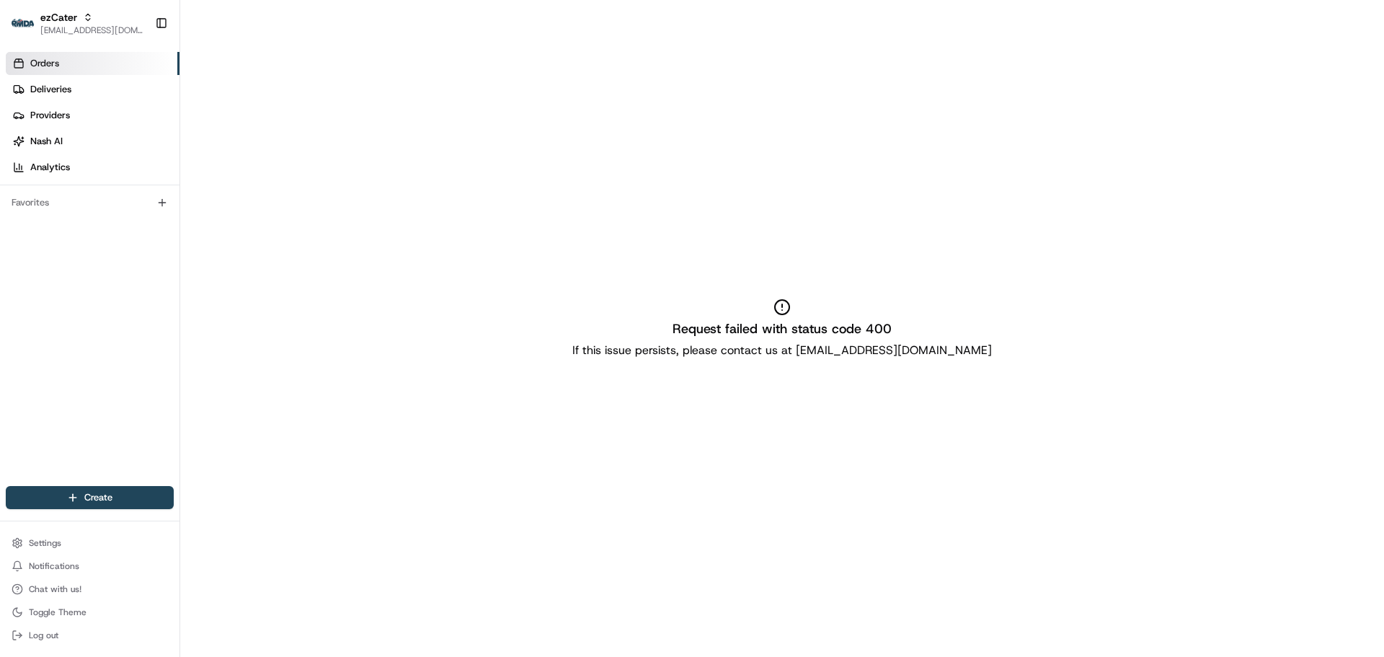
click at [97, 53] on link "Orders" at bounding box center [93, 63] width 174 height 23
click at [66, 30] on span "[EMAIL_ADDRESS][DOMAIN_NAME]" at bounding box center [91, 31] width 103 height 12
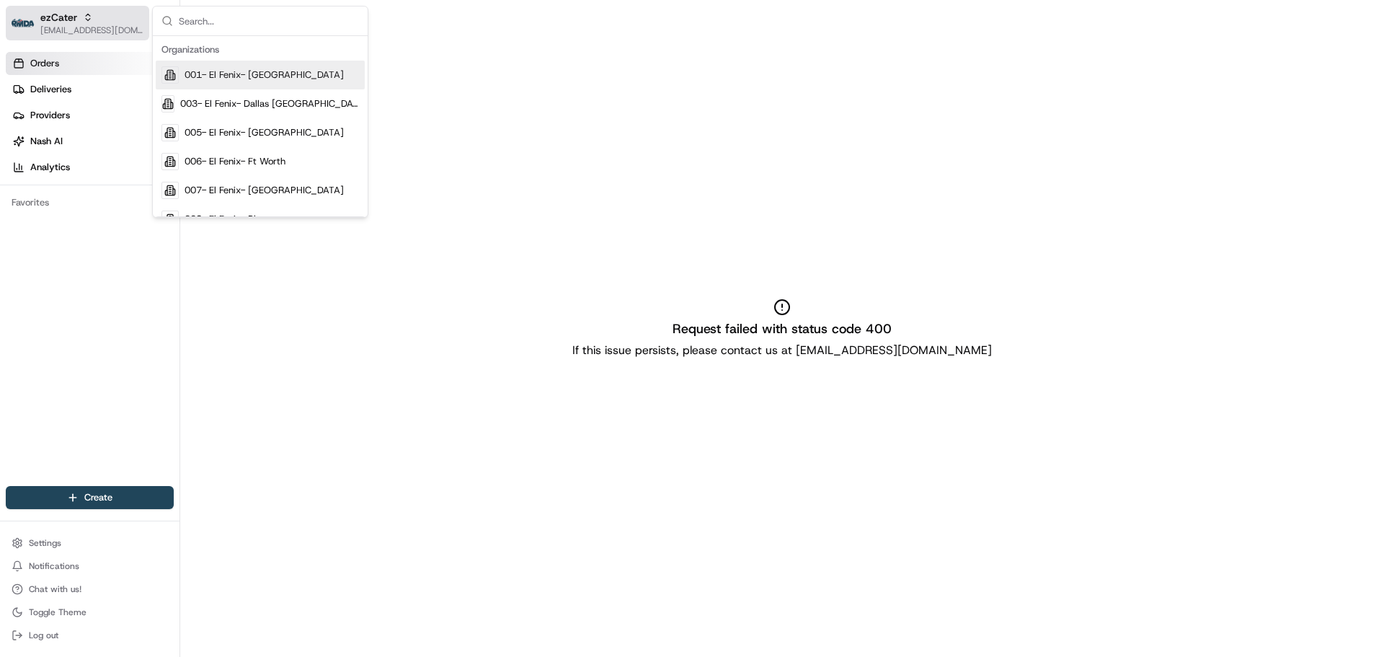
click at [66, 30] on span "[EMAIL_ADDRESS][DOMAIN_NAME]" at bounding box center [91, 31] width 103 height 12
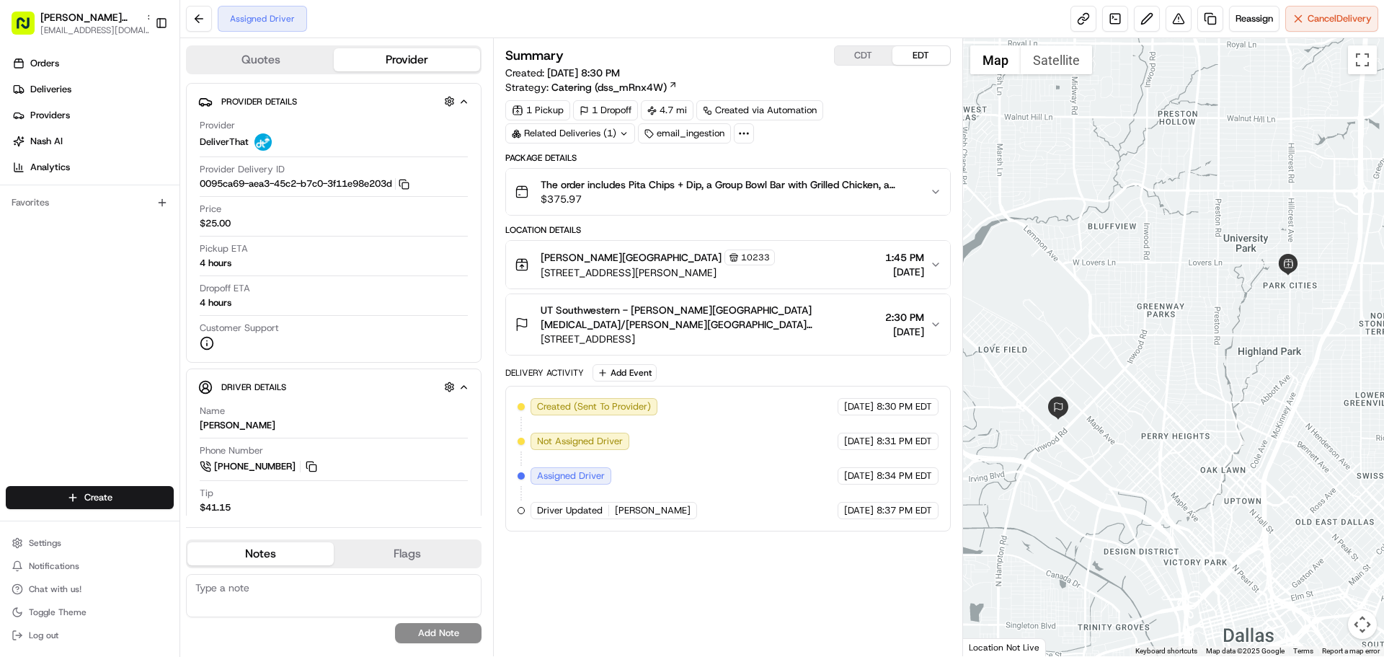
click at [647, 192] on span "$375.97" at bounding box center [729, 199] width 377 height 14
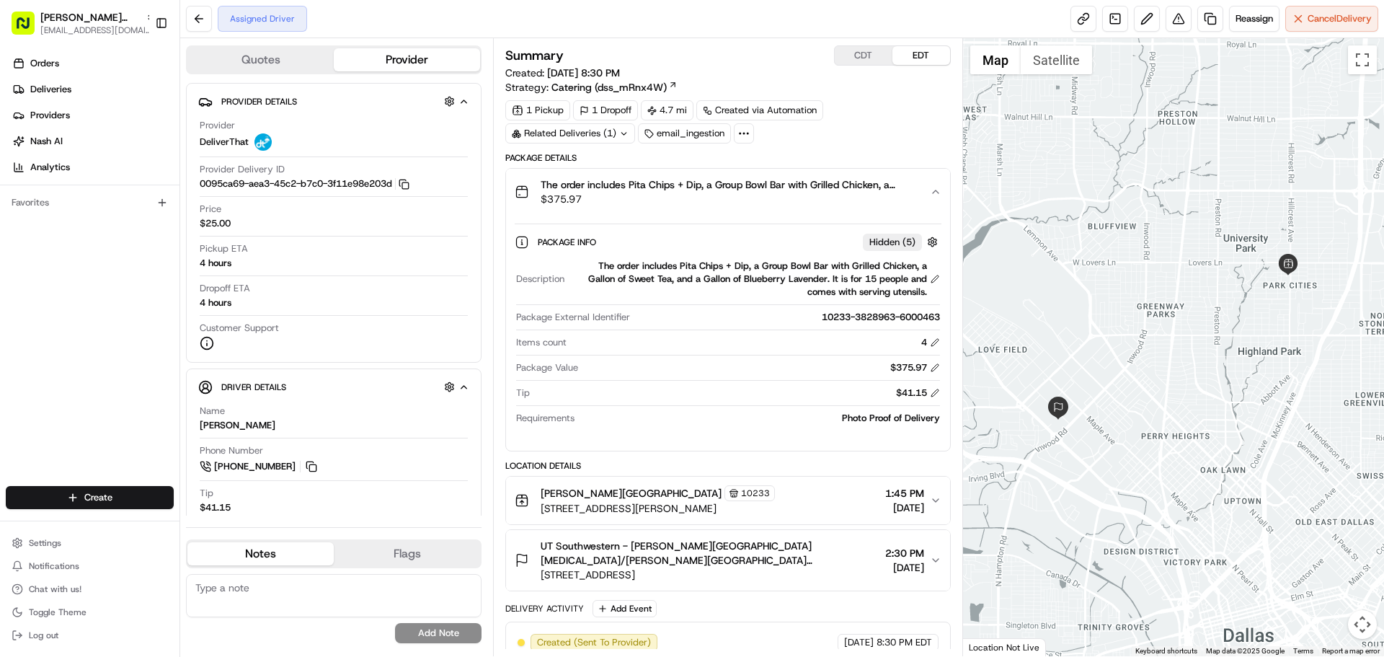
click at [647, 192] on span "$375.97" at bounding box center [729, 199] width 377 height 14
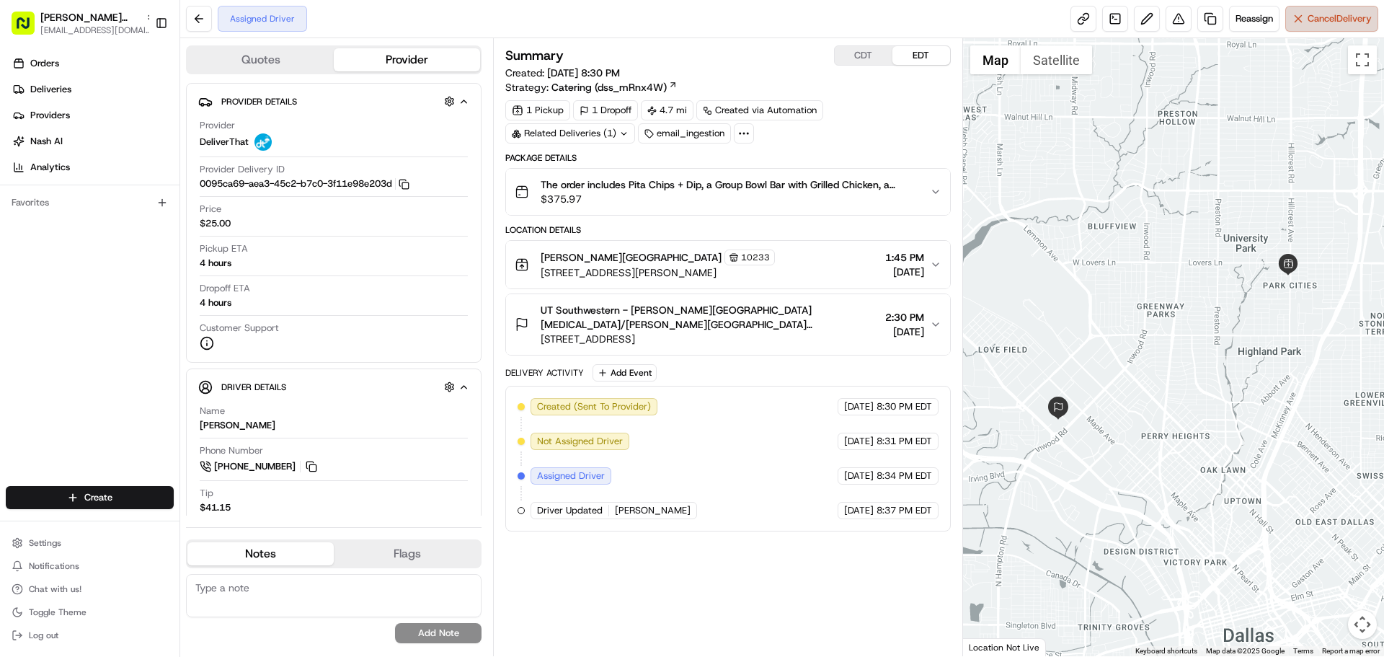
click at [1340, 21] on span "Cancel Delivery" at bounding box center [1339, 18] width 64 height 13
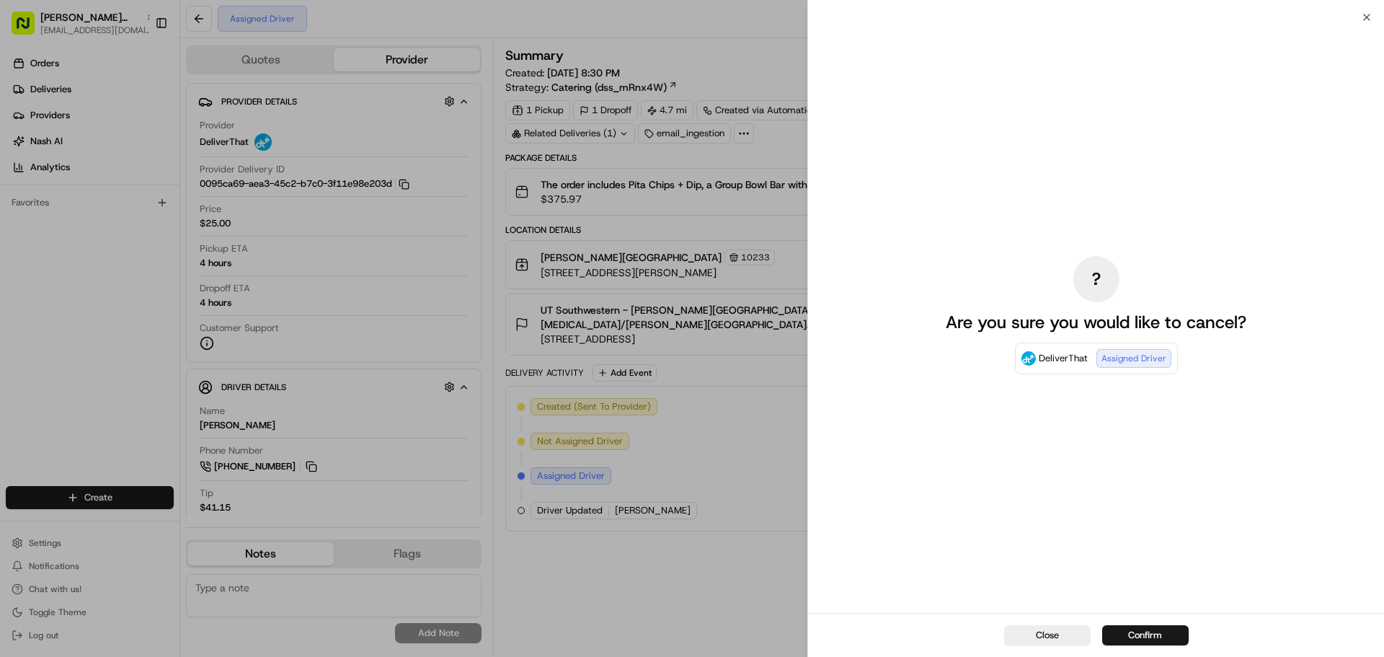
click at [1115, 629] on button "Confirm" at bounding box center [1145, 635] width 86 height 20
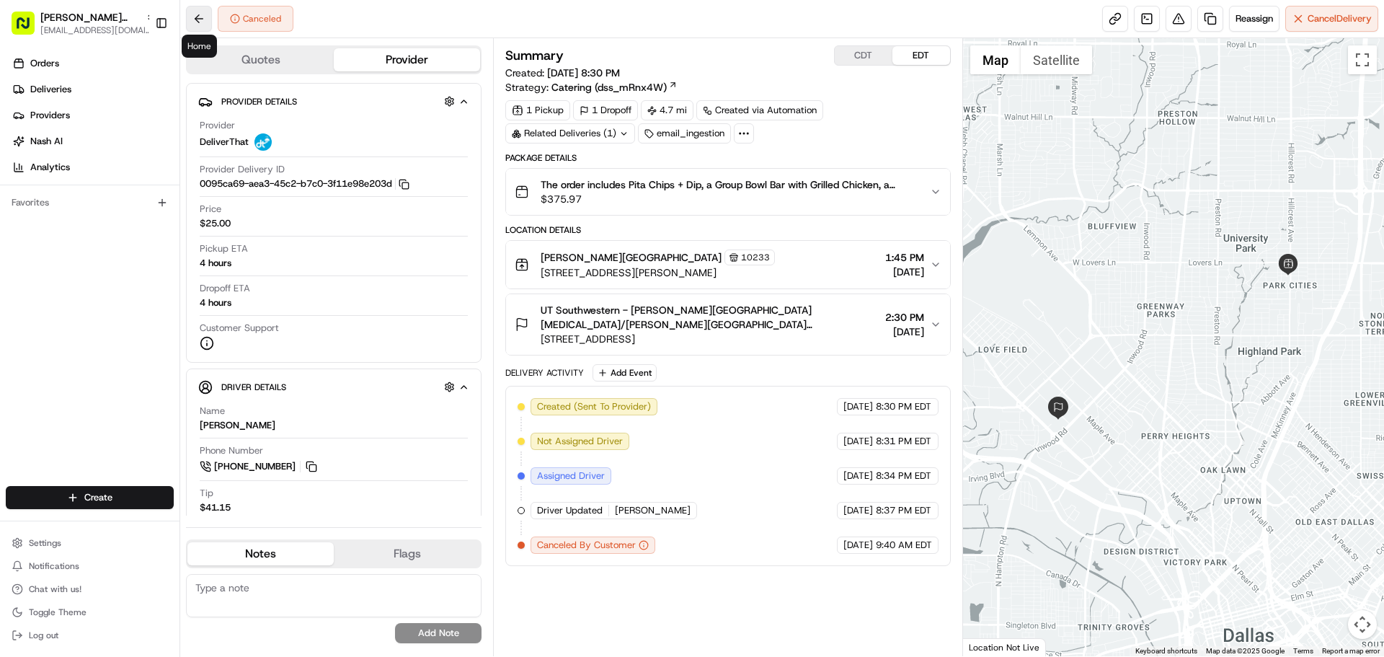
click at [190, 17] on button at bounding box center [199, 19] width 26 height 26
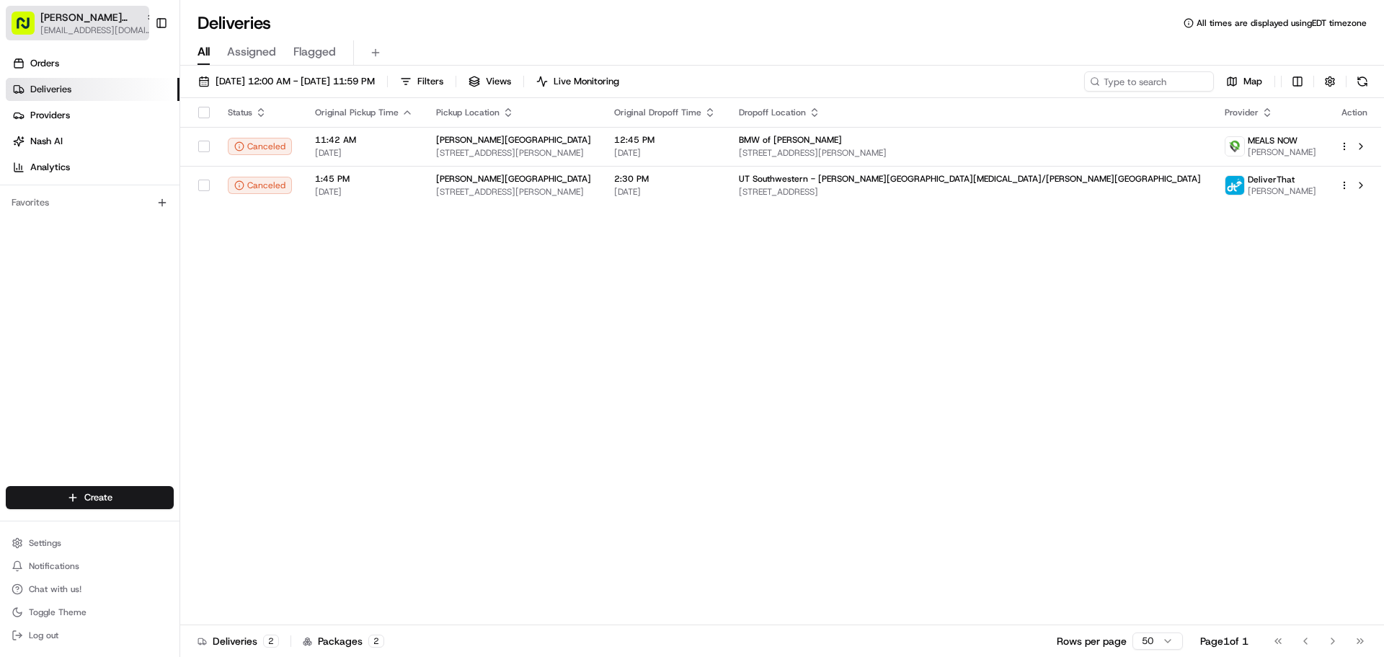
click at [58, 20] on span "Cava - Snider Plaza" at bounding box center [89, 17] width 99 height 14
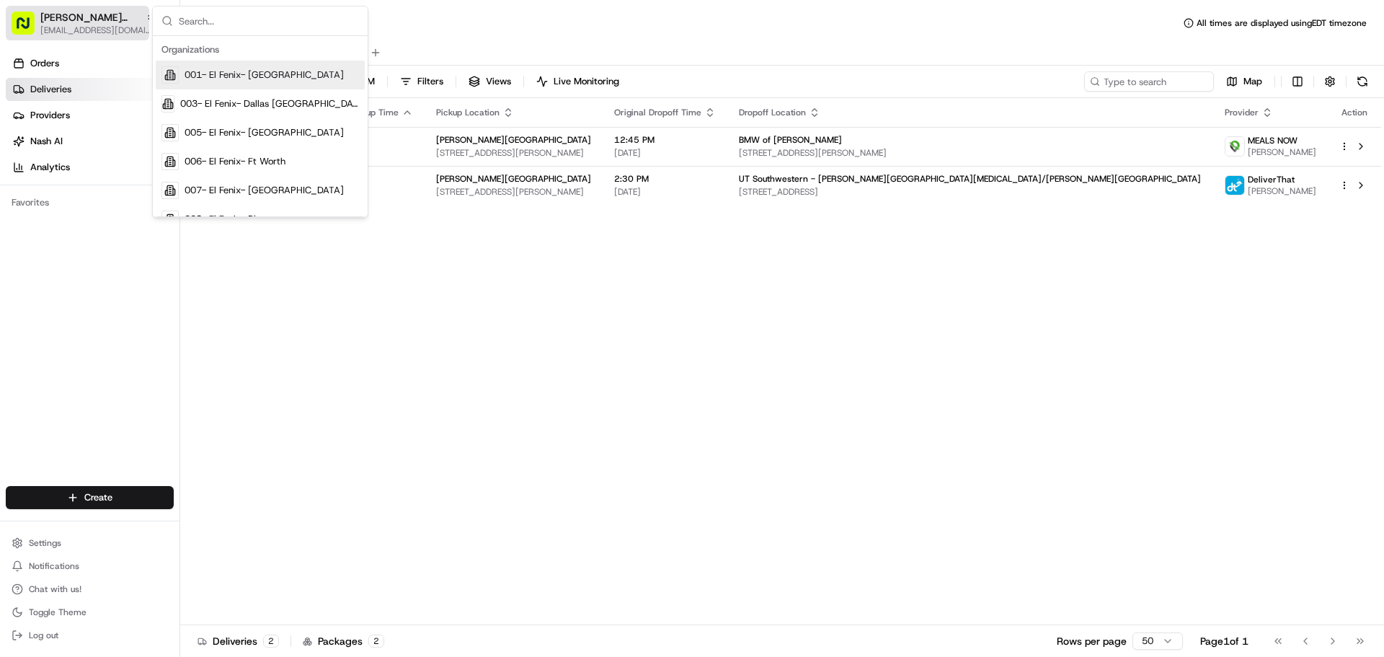
click at [85, 27] on span "[EMAIL_ADDRESS][DOMAIN_NAME]" at bounding box center [97, 31] width 115 height 12
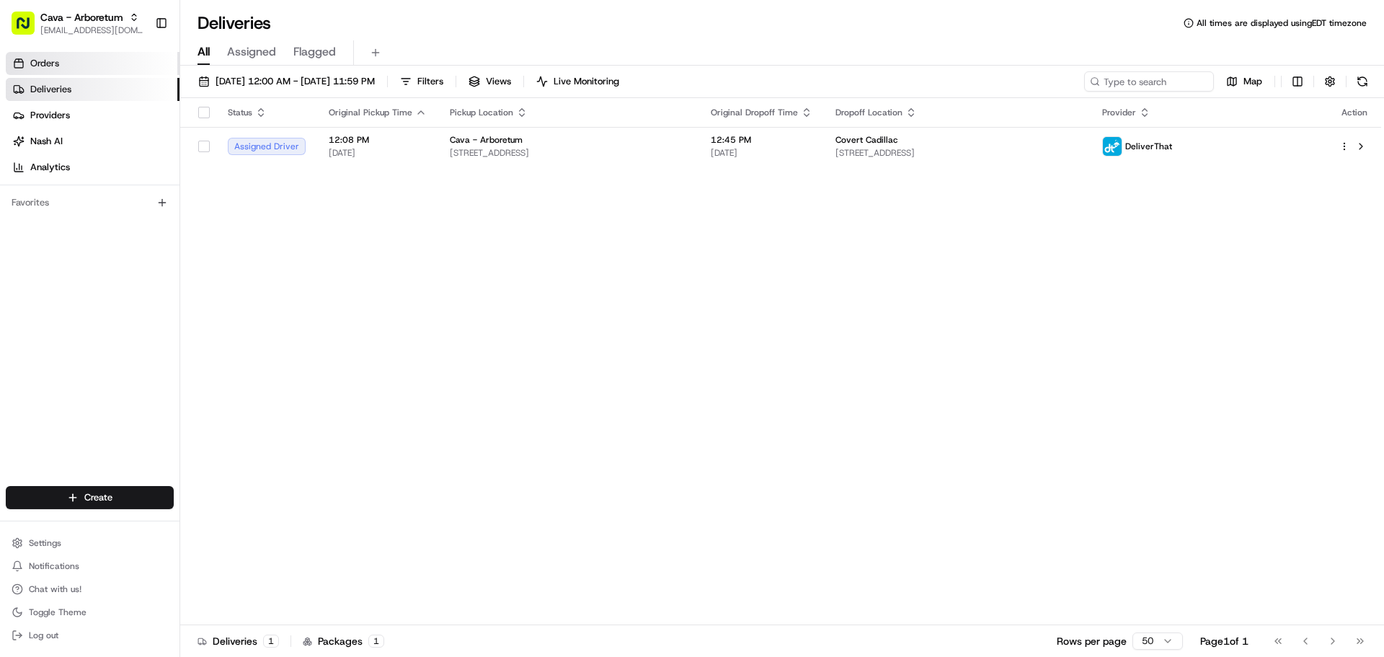
click at [92, 61] on link "Orders" at bounding box center [93, 63] width 174 height 23
